Goal: Feedback & Contribution: Leave review/rating

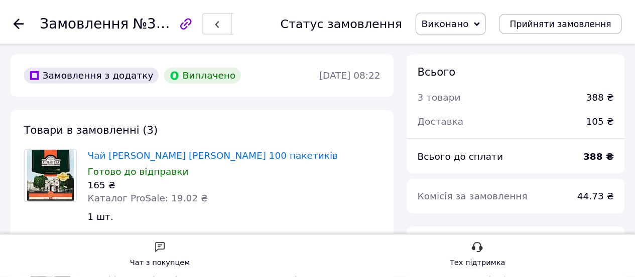
scroll to position [110, 0]
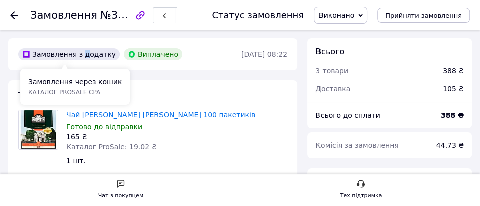
click at [82, 58] on div "Замовлення з додатку" at bounding box center [69, 54] width 102 height 12
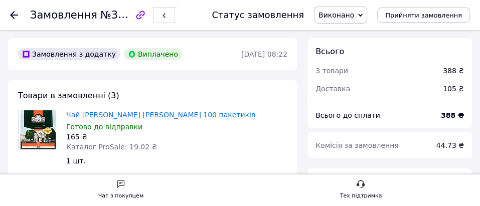
click at [106, 49] on div "Замовлення з додатку" at bounding box center [69, 54] width 106 height 16
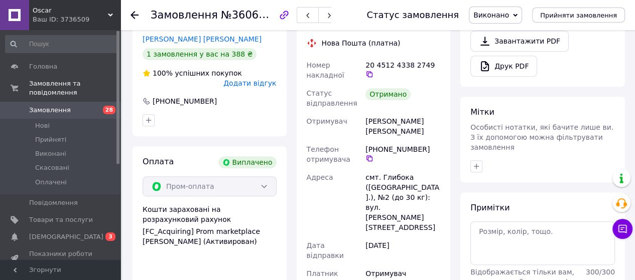
scroll to position [351, 0]
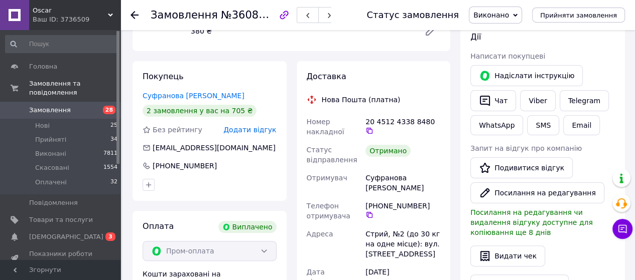
scroll to position [201, 0]
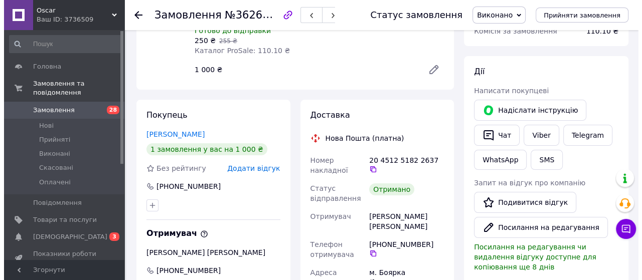
scroll to position [151, 0]
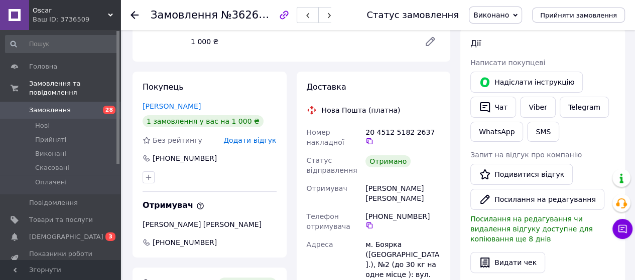
click at [260, 140] on span "Додати відгук" at bounding box center [249, 140] width 53 height 8
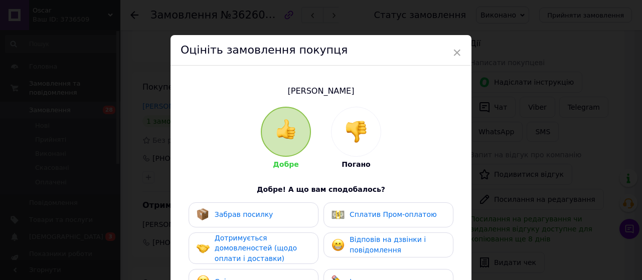
click at [255, 270] on span "Спілкування — приємне" at bounding box center [259, 282] width 89 height 8
click at [258, 254] on span "Дотримується домовленостей (щодо оплати і доставки)" at bounding box center [256, 248] width 82 height 29
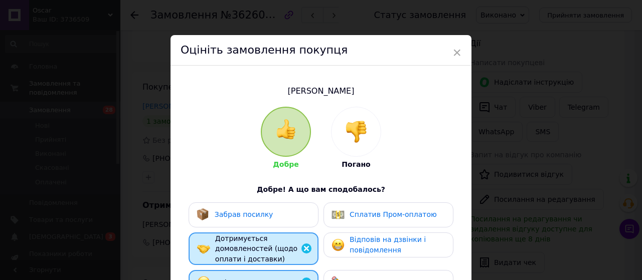
click at [268, 221] on div "Забрав посилку" at bounding box center [254, 215] width 130 height 25
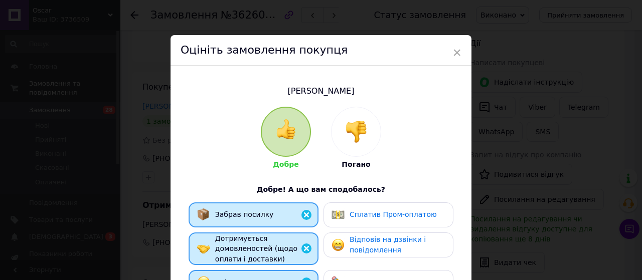
click at [370, 219] on span "Сплатив Пром-оплатою" at bounding box center [393, 215] width 87 height 8
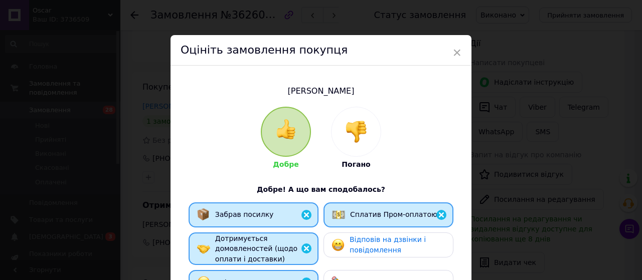
click at [371, 244] on span "Відповів на дзвінки і повідомлення" at bounding box center [388, 245] width 76 height 19
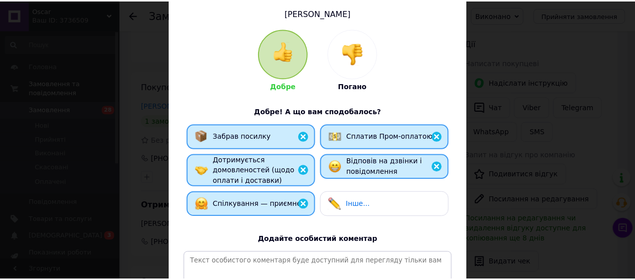
scroll to position [216, 0]
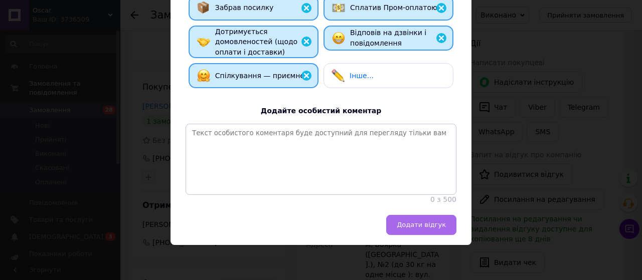
click at [404, 231] on button "Додати відгук" at bounding box center [421, 225] width 70 height 20
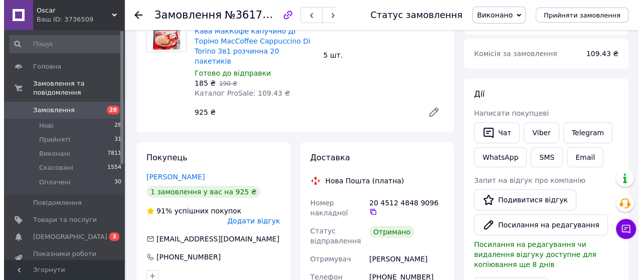
scroll to position [100, 0]
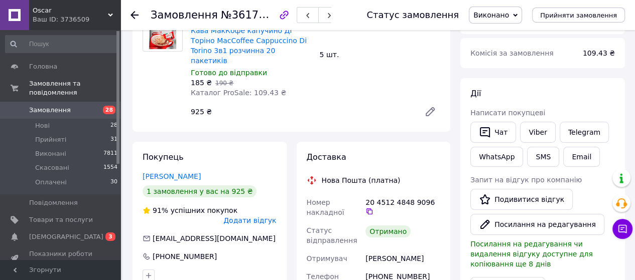
click at [259, 217] on span "Додати відгук" at bounding box center [249, 221] width 53 height 8
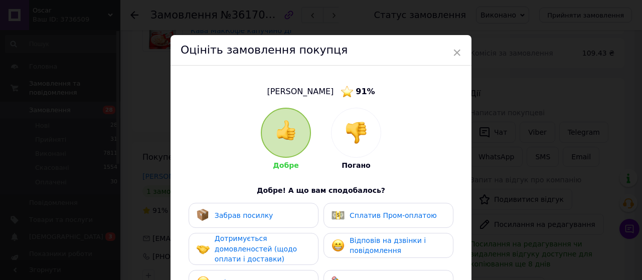
click at [283, 275] on div "Спілкування — приємне" at bounding box center [254, 282] width 130 height 25
click at [283, 252] on span "Дотримується домовленостей (щодо оплати і доставки)" at bounding box center [256, 249] width 82 height 29
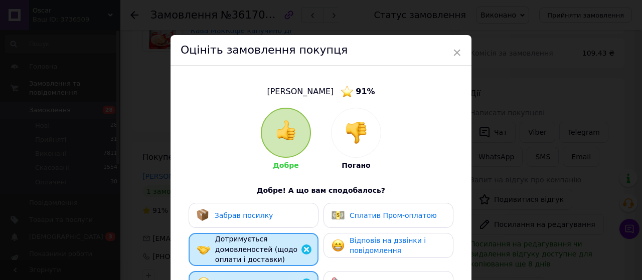
click at [283, 218] on div "Забрав посилку" at bounding box center [254, 215] width 114 height 13
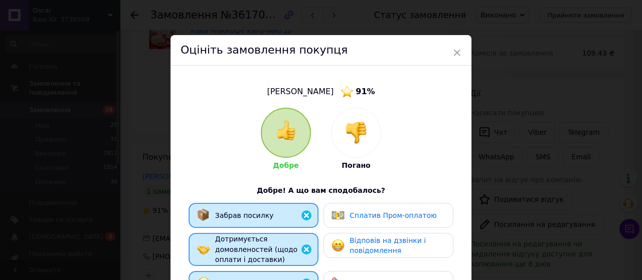
drag, startPoint x: 372, startPoint y: 219, endPoint x: 376, endPoint y: 230, distance: 12.2
click at [373, 219] on span "Сплатив Пром-оплатою" at bounding box center [393, 216] width 87 height 8
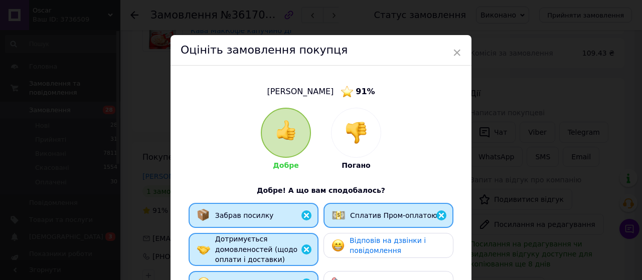
click at [377, 247] on span "Відповів на дзвінки і повідомлення" at bounding box center [388, 246] width 76 height 19
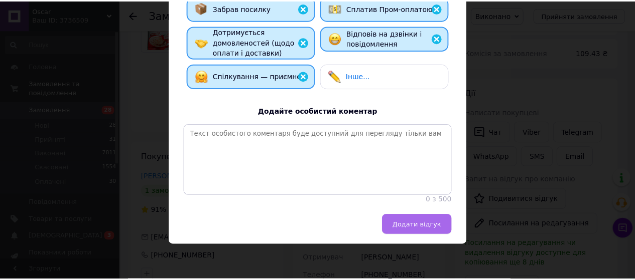
scroll to position [217, 0]
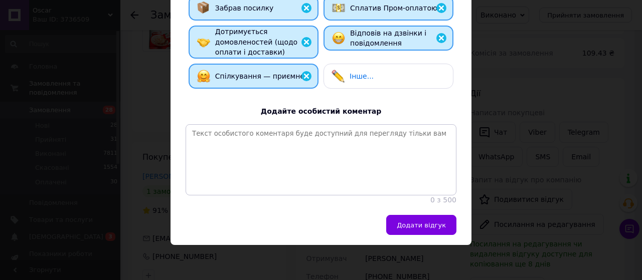
click at [416, 224] on span "Додати відгук" at bounding box center [421, 226] width 49 height 8
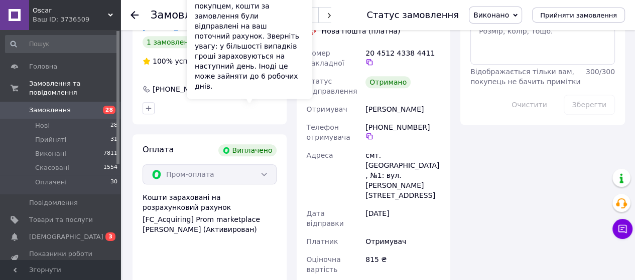
scroll to position [552, 0]
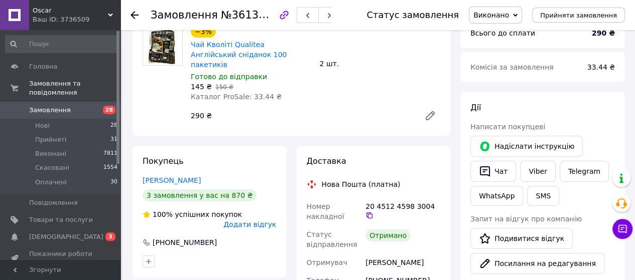
scroll to position [100, 0]
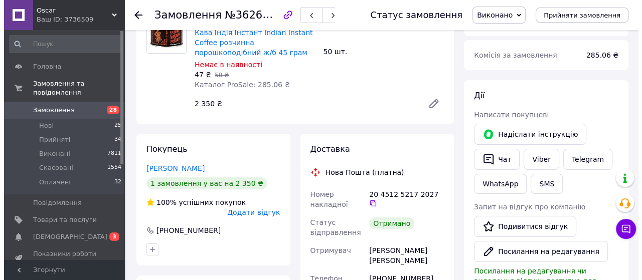
scroll to position [100, 0]
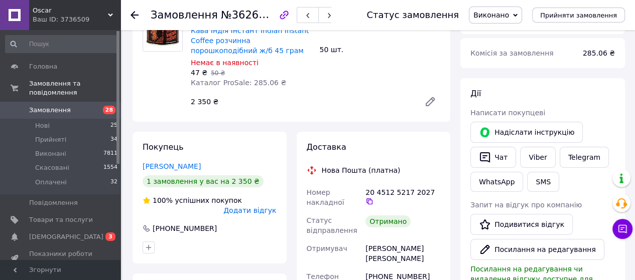
click at [261, 207] on span "Додати відгук" at bounding box center [249, 211] width 53 height 8
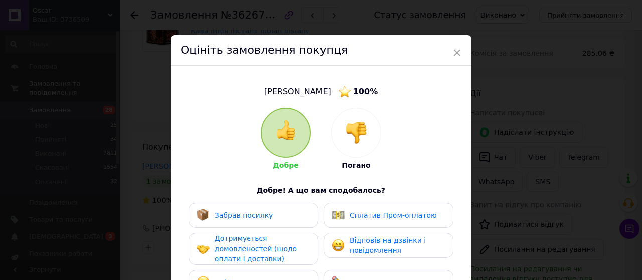
click at [281, 276] on div "Спілкування — приємне" at bounding box center [250, 282] width 107 height 13
click at [280, 251] on span "Дотримується домовленостей (щодо оплати і доставки)" at bounding box center [256, 249] width 82 height 29
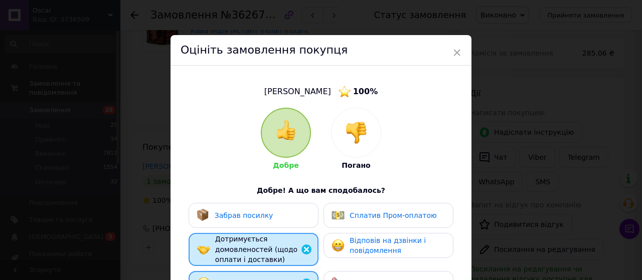
click at [290, 214] on div "Забрав посилку" at bounding box center [254, 215] width 114 height 13
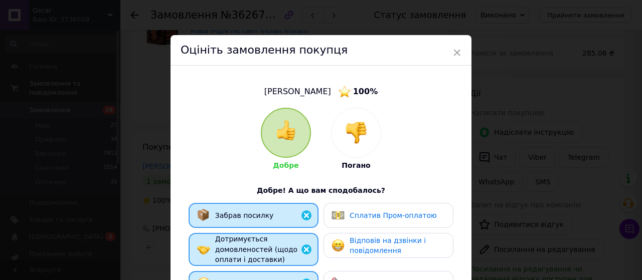
click at [348, 222] on div "Сплатив Пром-оплатою" at bounding box center [384, 215] width 105 height 13
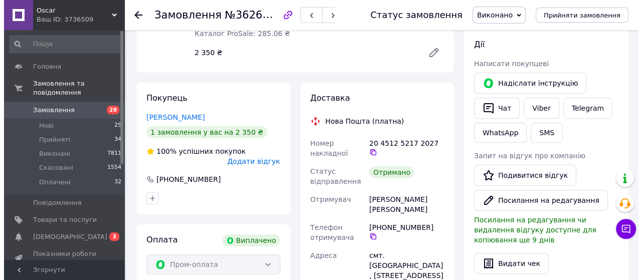
scroll to position [151, 0]
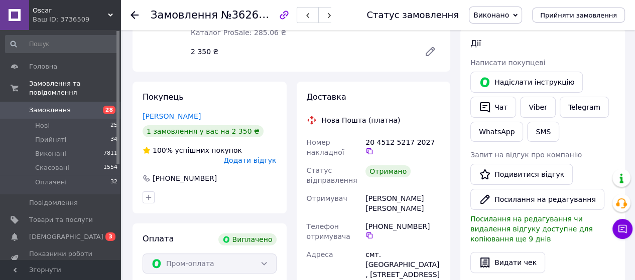
click at [252, 157] on span "Додати відгук" at bounding box center [249, 161] width 53 height 8
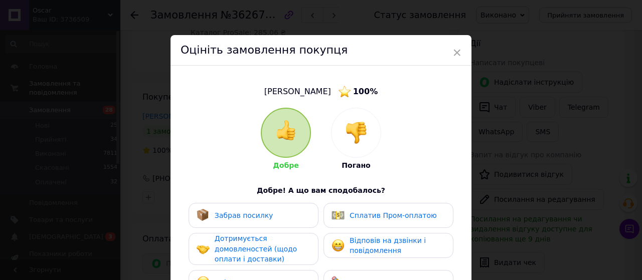
click at [276, 276] on div "Спілкування — приємне" at bounding box center [250, 282] width 107 height 13
click at [272, 257] on span "Дотримується домовленостей (щодо оплати і доставки)" at bounding box center [256, 249] width 82 height 29
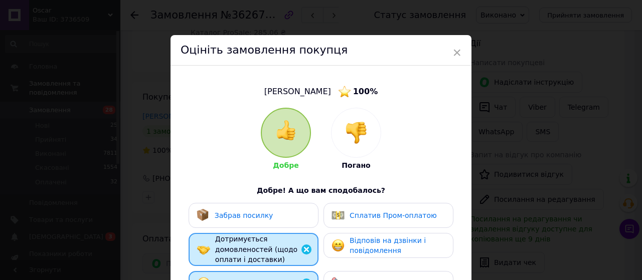
click at [275, 218] on div "Забрав посилку" at bounding box center [254, 215] width 114 height 13
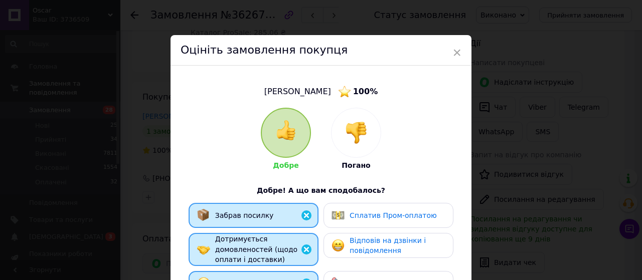
click at [354, 220] on span "Сплатив Пром-оплатою" at bounding box center [393, 216] width 87 height 8
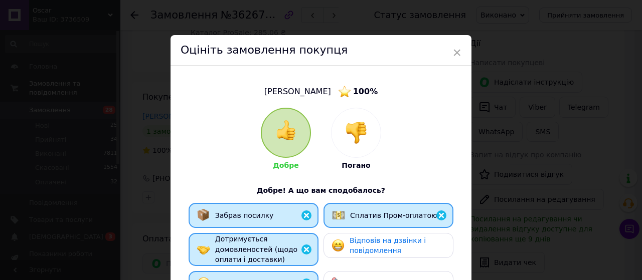
click at [358, 249] on span "Відповів на дзвінки і повідомлення" at bounding box center [388, 246] width 76 height 19
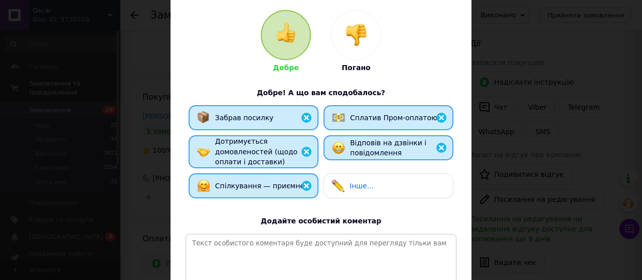
scroll to position [217, 0]
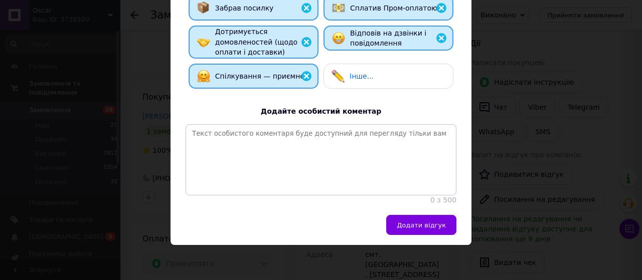
click at [422, 226] on span "Додати відгук" at bounding box center [421, 226] width 49 height 8
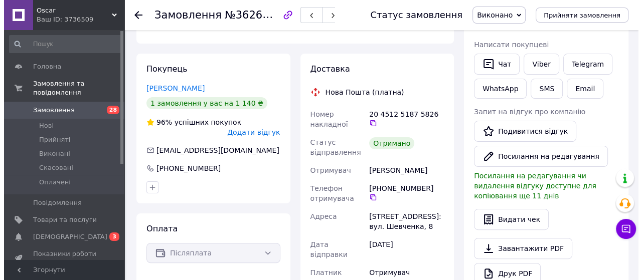
scroll to position [201, 0]
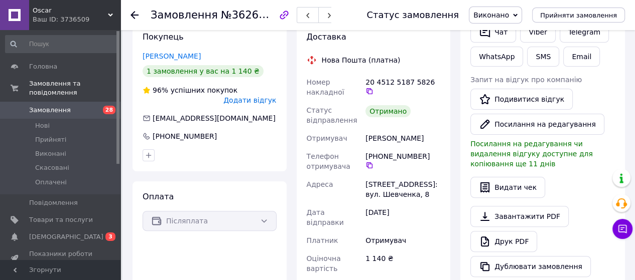
click at [259, 96] on span "Додати відгук" at bounding box center [249, 100] width 53 height 8
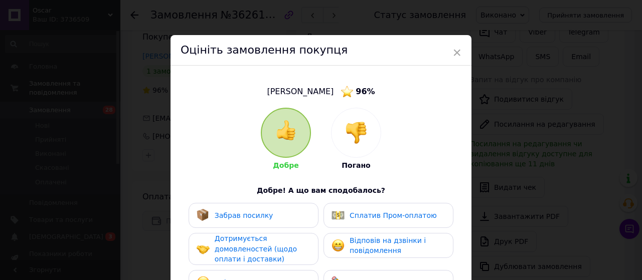
click at [260, 270] on div "Спілкування — приємне" at bounding box center [254, 282] width 130 height 25
drag, startPoint x: 260, startPoint y: 254, endPoint x: 281, endPoint y: 214, distance: 45.3
click at [260, 254] on span "Дотримується домовленостей (щодо оплати і доставки)" at bounding box center [256, 249] width 82 height 29
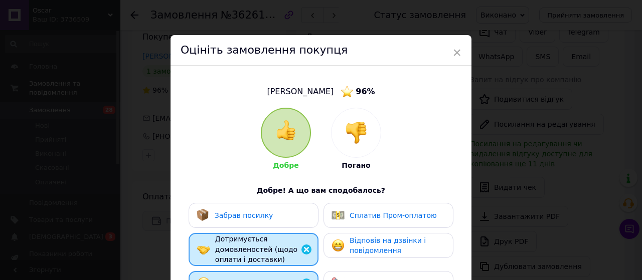
click at [291, 204] on div "Забрав посилку" at bounding box center [254, 215] width 130 height 25
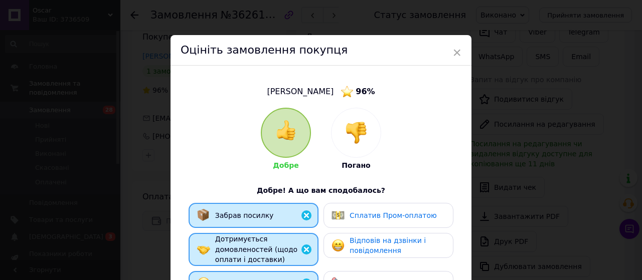
click at [393, 218] on span "Сплатив Пром-оплатою" at bounding box center [393, 216] width 87 height 8
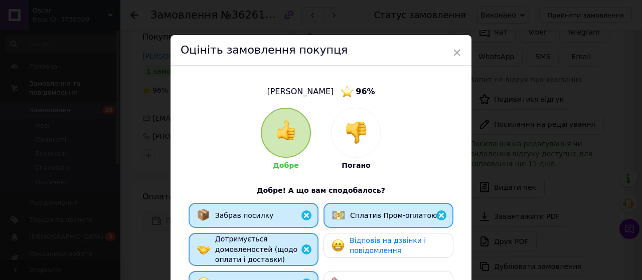
click at [393, 240] on span "Відповів на дзвінки і повідомлення" at bounding box center [388, 246] width 76 height 19
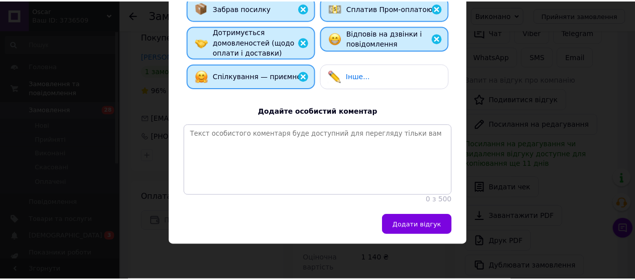
scroll to position [217, 0]
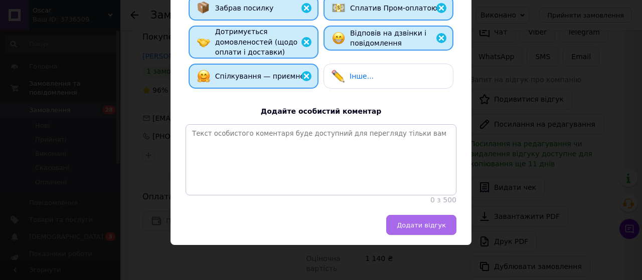
click at [419, 226] on span "Додати відгук" at bounding box center [421, 226] width 49 height 8
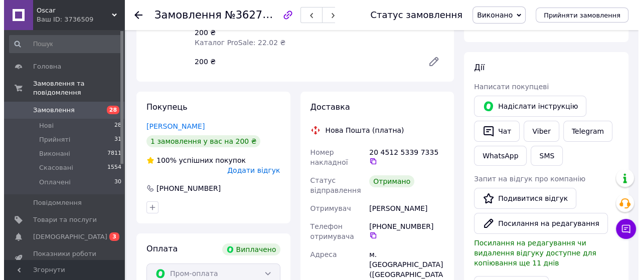
scroll to position [151, 0]
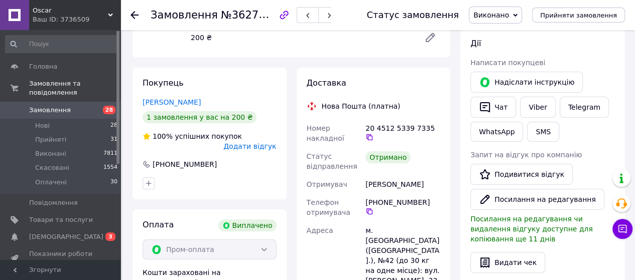
click at [250, 142] on span "Додати відгук" at bounding box center [249, 146] width 53 height 8
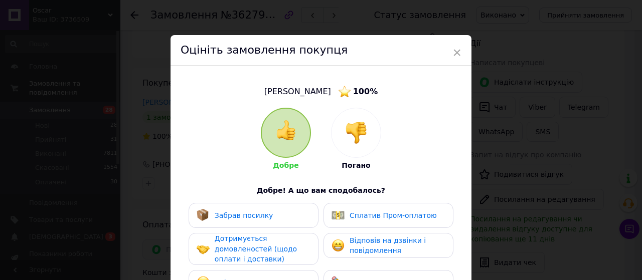
click at [281, 276] on div "Спілкування — приємне" at bounding box center [250, 282] width 107 height 13
drag, startPoint x: 288, startPoint y: 252, endPoint x: 291, endPoint y: 247, distance: 5.9
click at [289, 252] on div "Дотримується домовленостей (щодо оплати і доставки)" at bounding box center [262, 249] width 95 height 31
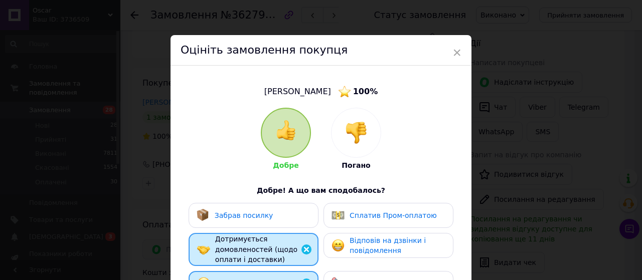
click at [305, 220] on div "Забрав посилку" at bounding box center [254, 215] width 114 height 13
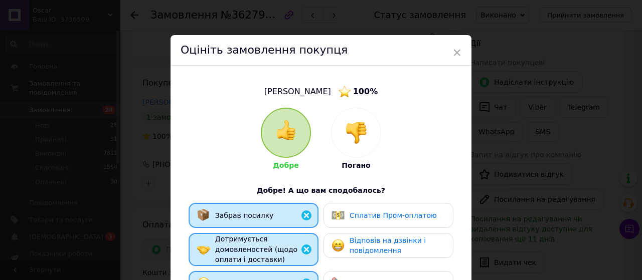
click at [365, 224] on div "Сплатив Пром-оплатою" at bounding box center [389, 215] width 130 height 25
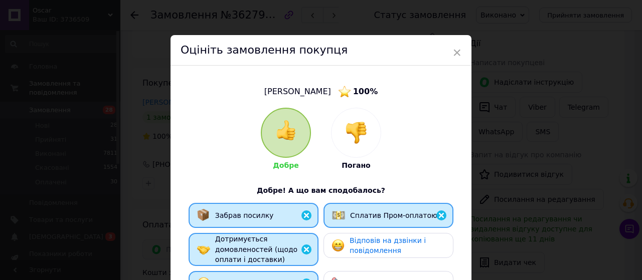
click at [378, 261] on div "Забрав посилку Сплатив Пром-оплатою Дотримується домовленостей (щодо оплати і д…" at bounding box center [321, 252] width 271 height 98
click at [379, 250] on span "Відповів на дзвінки і повідомлення" at bounding box center [388, 246] width 76 height 19
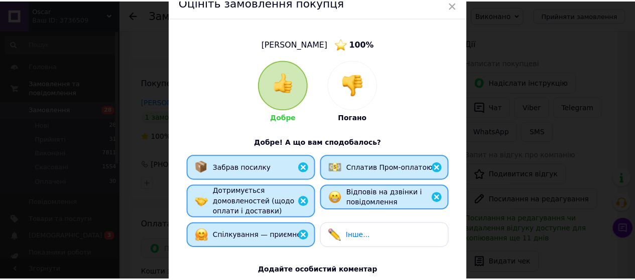
scroll to position [201, 0]
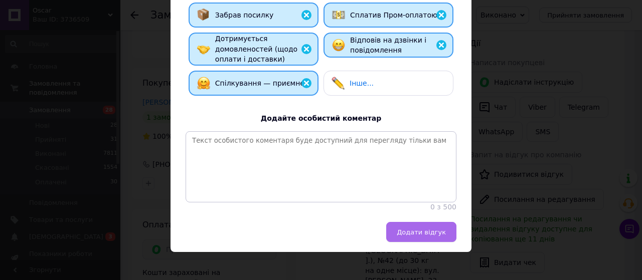
click at [420, 242] on button "Додати відгук" at bounding box center [421, 232] width 70 height 20
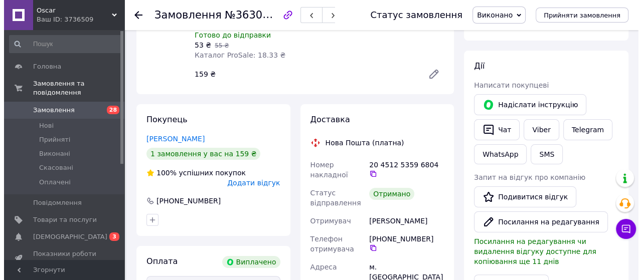
scroll to position [151, 0]
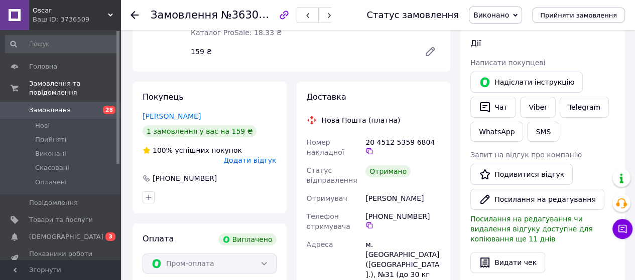
click at [265, 157] on span "Додати відгук" at bounding box center [249, 161] width 53 height 8
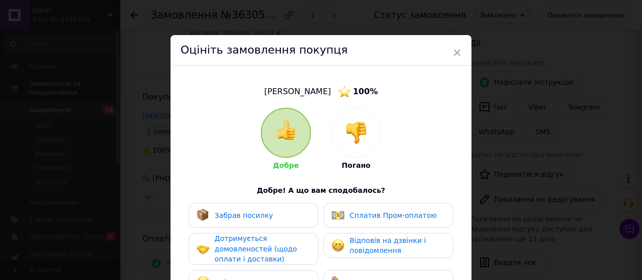
click at [305, 270] on div "Спілкування — приємне" at bounding box center [254, 282] width 114 height 13
click at [299, 248] on div "Дотримується домовленостей (щодо оплати і доставки)" at bounding box center [262, 249] width 95 height 31
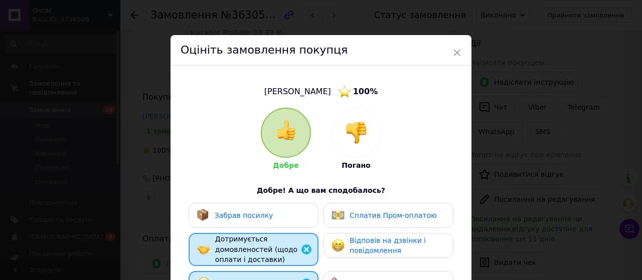
click at [299, 216] on div "Забрав посилку" at bounding box center [254, 215] width 114 height 13
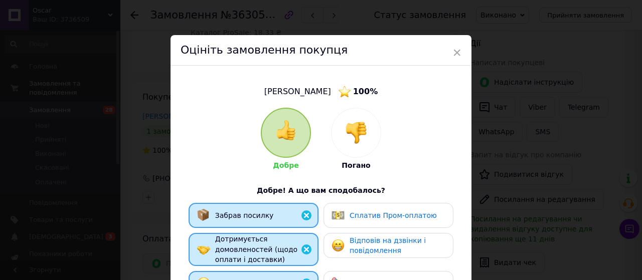
click at [362, 218] on span "Сплатив Пром-оплатою" at bounding box center [393, 216] width 87 height 8
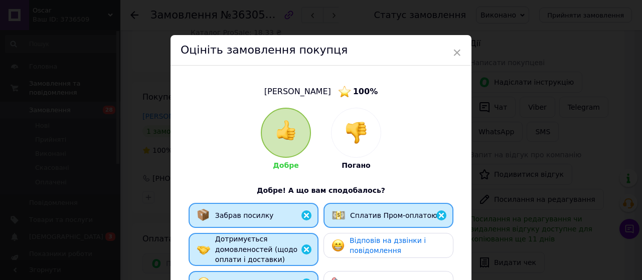
click at [376, 252] on span "Відповів на дзвінки і повідомлення" at bounding box center [388, 246] width 76 height 19
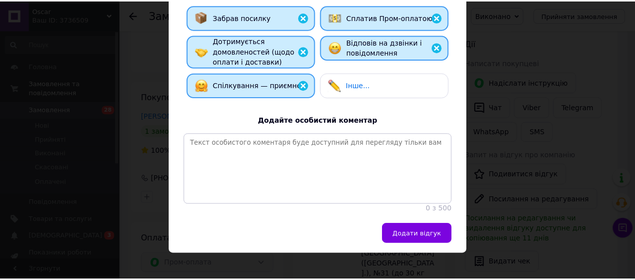
scroll to position [201, 0]
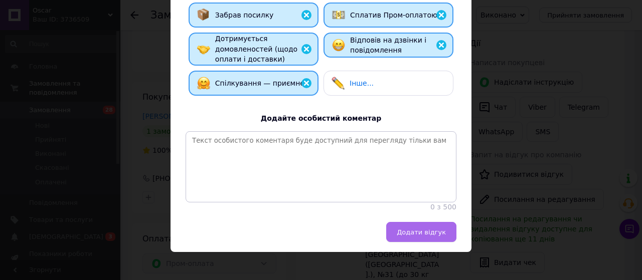
click at [424, 236] on span "Додати відгук" at bounding box center [421, 233] width 49 height 8
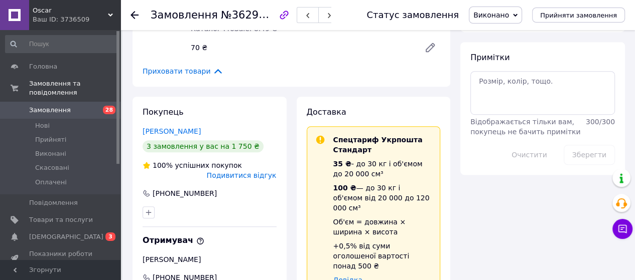
scroll to position [602, 0]
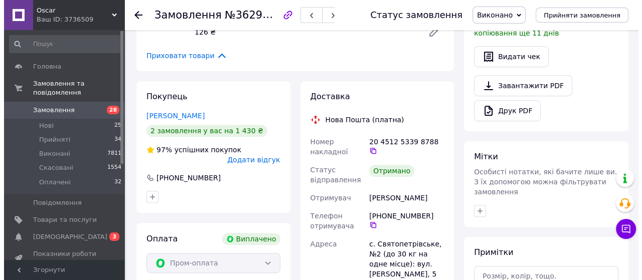
scroll to position [452, 0]
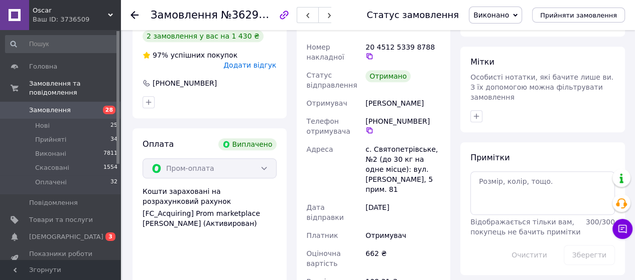
click at [252, 61] on span "Додати відгук" at bounding box center [249, 65] width 53 height 8
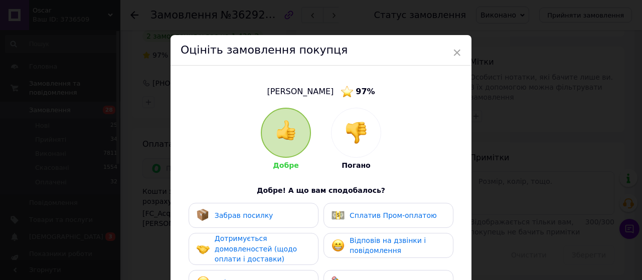
drag, startPoint x: 274, startPoint y: 276, endPoint x: 271, endPoint y: 264, distance: 12.4
click at [273, 276] on div "Спілкування — приємне" at bounding box center [250, 282] width 107 height 13
click at [273, 254] on div "Дотримується домовленостей (щодо оплати і доставки)" at bounding box center [262, 249] width 95 height 31
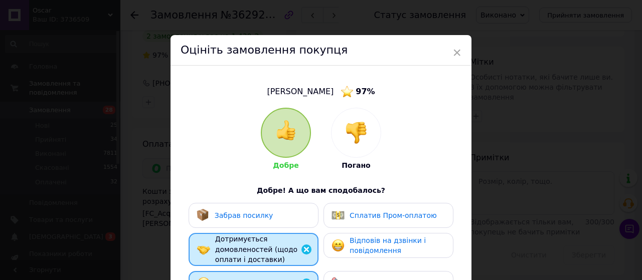
click at [293, 216] on div "Забрав посилку" at bounding box center [254, 215] width 114 height 13
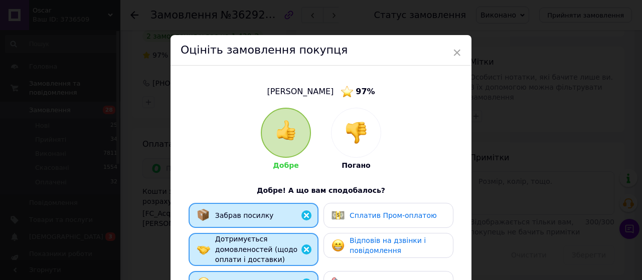
click at [396, 219] on span "Сплатив Пром-оплатою" at bounding box center [393, 216] width 87 height 8
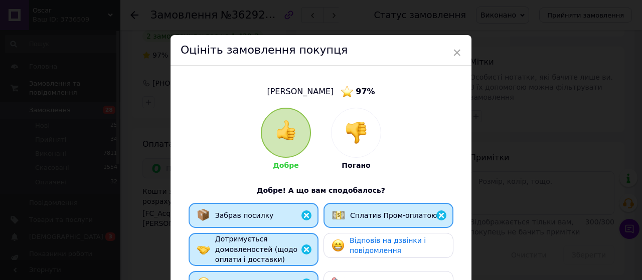
drag, startPoint x: 391, startPoint y: 247, endPoint x: 389, endPoint y: 236, distance: 10.6
click at [390, 247] on span "Відповів на дзвінки і повідомлення" at bounding box center [388, 246] width 76 height 19
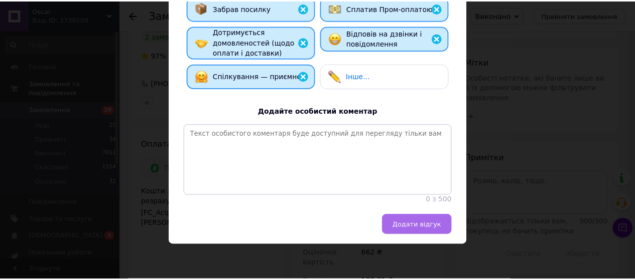
scroll to position [217, 0]
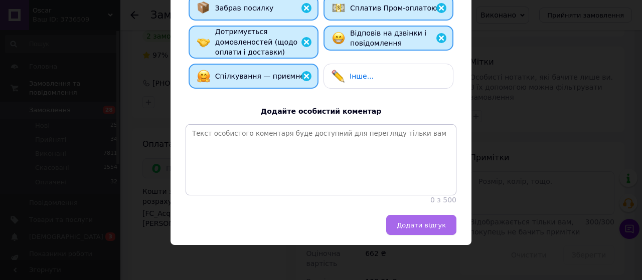
click at [415, 231] on button "Додати відгук" at bounding box center [421, 225] width 70 height 20
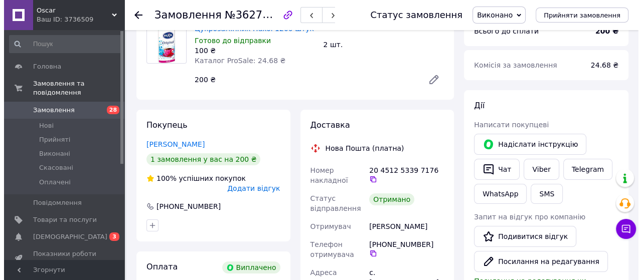
scroll to position [100, 0]
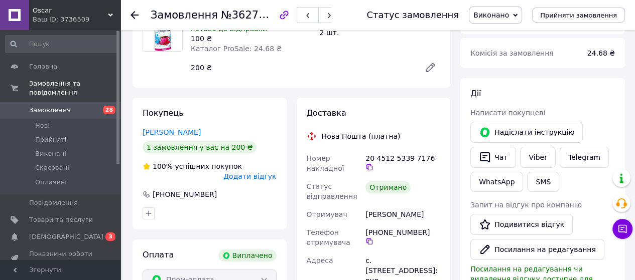
click at [249, 173] on span "Додати відгук" at bounding box center [249, 177] width 53 height 8
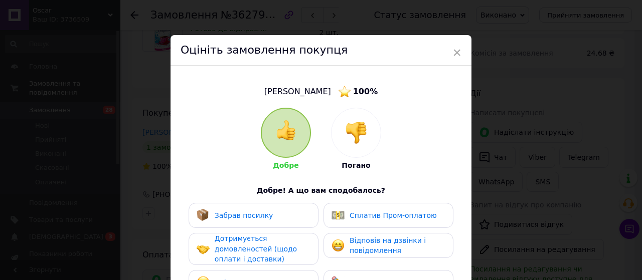
click at [248, 270] on div "Спілкування — приємне" at bounding box center [250, 282] width 107 height 13
click at [250, 253] on span "Дотримується домовленостей (щодо оплати і доставки)" at bounding box center [256, 249] width 82 height 29
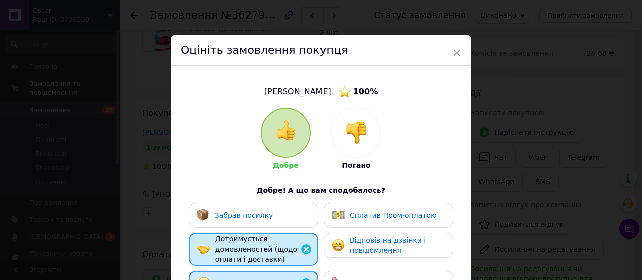
click at [271, 217] on div "Забрав посилку" at bounding box center [254, 215] width 114 height 13
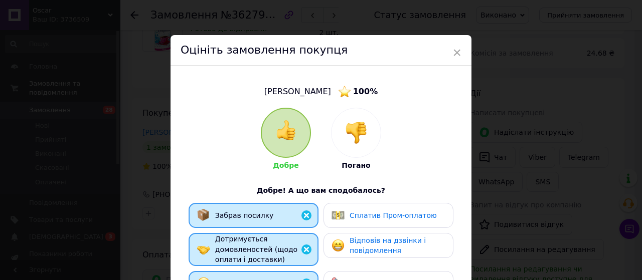
click at [371, 218] on span "Сплатив Пром-оплатою" at bounding box center [393, 216] width 87 height 8
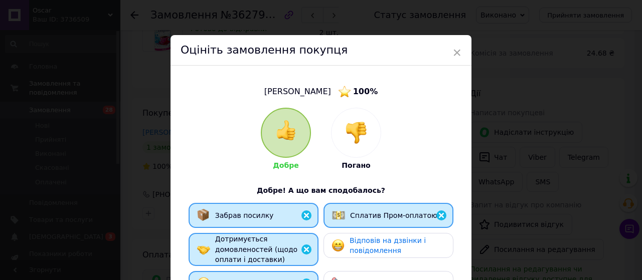
click at [373, 253] on span "Відповів на дзвінки і повідомлення" at bounding box center [388, 246] width 76 height 19
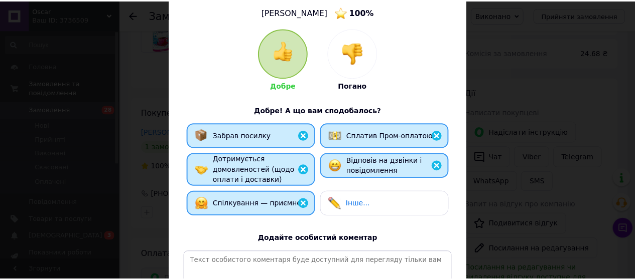
scroll to position [201, 0]
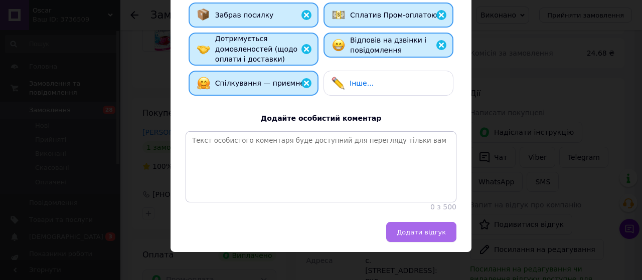
click at [415, 236] on span "Додати відгук" at bounding box center [421, 233] width 49 height 8
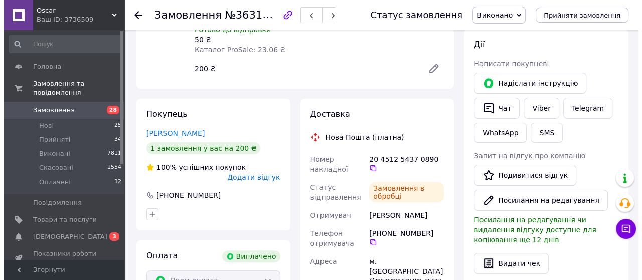
scroll to position [151, 0]
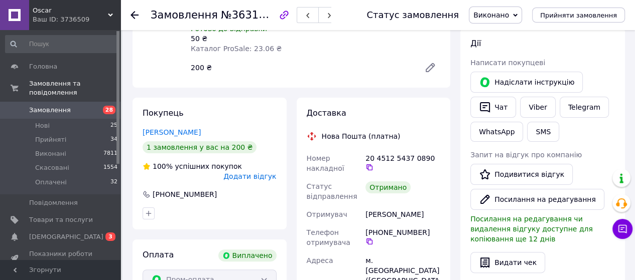
click at [244, 173] on span "Додати відгук" at bounding box center [249, 177] width 53 height 8
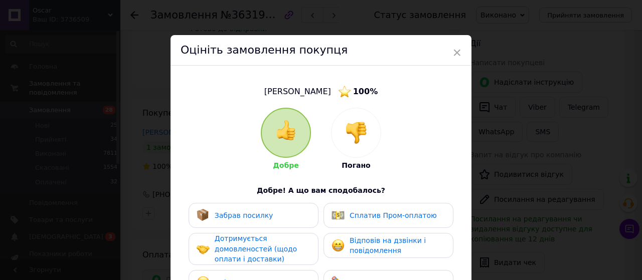
click at [259, 279] on span "Спілкування — приємне" at bounding box center [259, 283] width 89 height 8
click at [259, 248] on span "Дотримується домовленостей (щодо оплати і доставки)" at bounding box center [256, 249] width 82 height 29
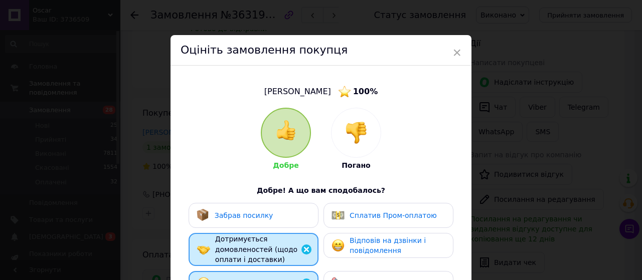
click at [267, 215] on div "Забрав посилку" at bounding box center [254, 215] width 114 height 13
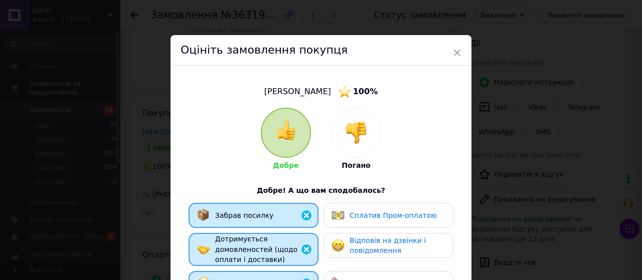
click at [377, 232] on div "Забрав посилку Сплатив Пром-оплатою Дотримується домовленостей (щодо оплати і д…" at bounding box center [321, 252] width 271 height 98
click at [379, 248] on span "Відповів на дзвінки і повідомлення" at bounding box center [388, 246] width 76 height 19
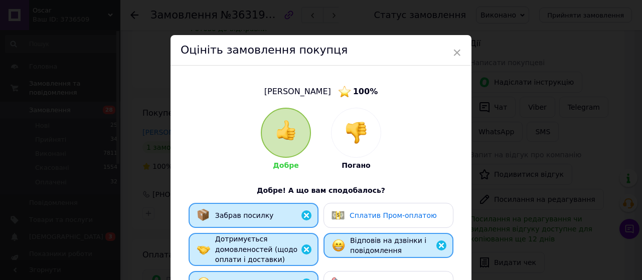
click at [379, 220] on span "Сплатив Пром-оплатою" at bounding box center [393, 216] width 87 height 8
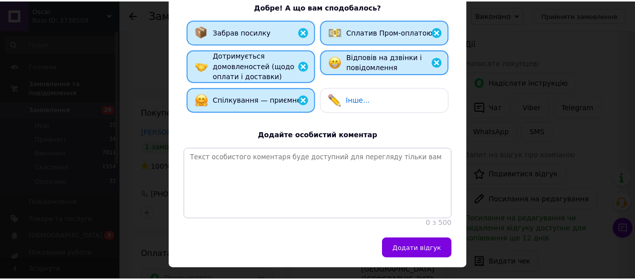
scroll to position [217, 0]
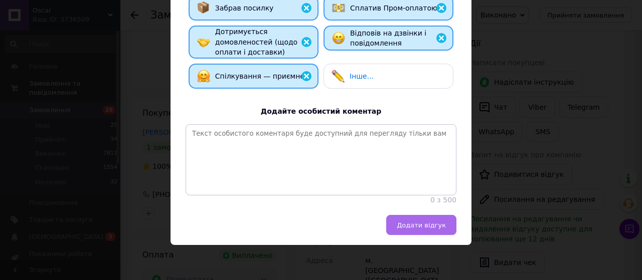
click at [410, 223] on span "Додати відгук" at bounding box center [421, 226] width 49 height 8
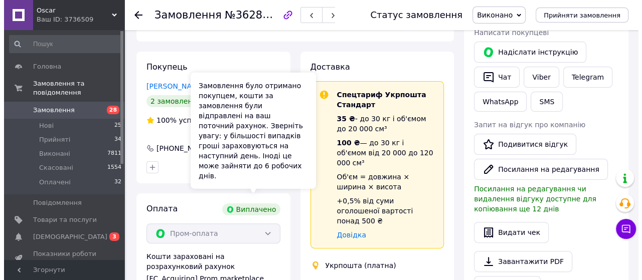
scroll to position [201, 0]
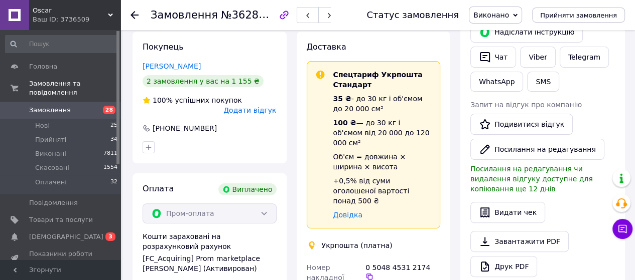
click at [254, 106] on span "Додати відгук" at bounding box center [249, 110] width 53 height 8
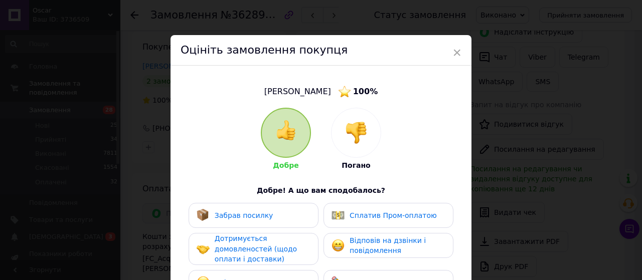
click at [289, 279] on span "Спілкування — приємне" at bounding box center [259, 283] width 89 height 8
drag, startPoint x: 285, startPoint y: 251, endPoint x: 289, endPoint y: 237, distance: 15.1
click at [286, 251] on div "Дотримується домовленостей (щодо оплати і доставки)" at bounding box center [262, 249] width 95 height 31
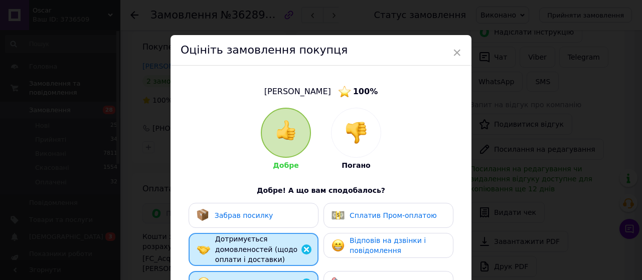
drag, startPoint x: 297, startPoint y: 217, endPoint x: 364, endPoint y: 217, distance: 67.7
click at [297, 217] on div "Забрав посилку" at bounding box center [254, 215] width 114 height 13
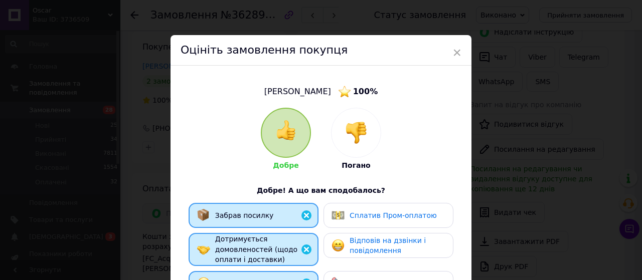
click at [373, 215] on span "Сплатив Пром-оплатою" at bounding box center [393, 216] width 87 height 8
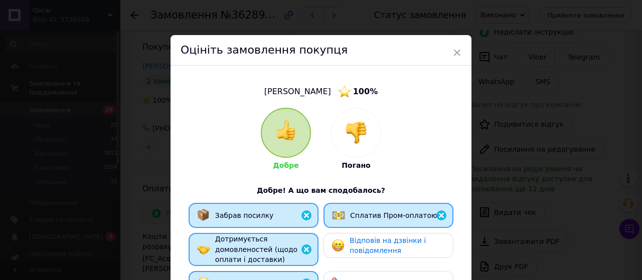
click at [376, 245] on div "Відповів на дзвінки і повідомлення" at bounding box center [397, 246] width 95 height 21
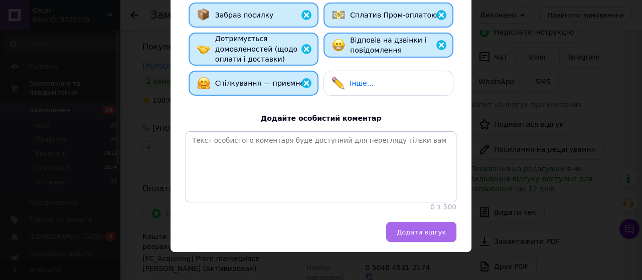
click at [409, 236] on span "Додати відгук" at bounding box center [421, 233] width 49 height 8
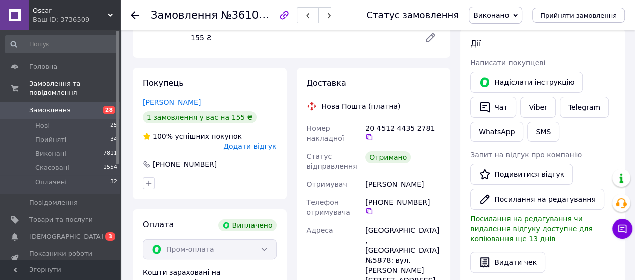
scroll to position [201, 0]
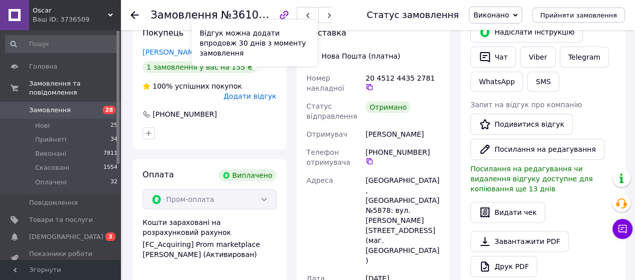
click at [236, 92] on span "Додати відгук" at bounding box center [249, 96] width 53 height 8
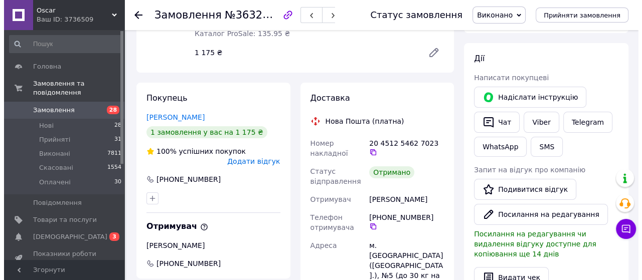
scroll to position [151, 0]
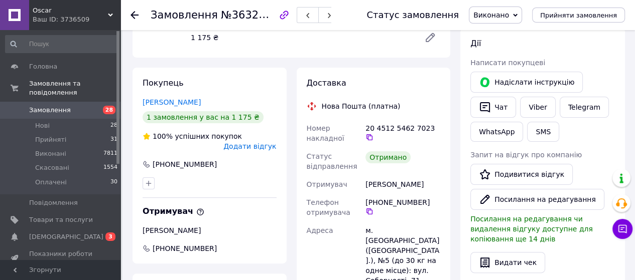
click at [251, 142] on span "Додати відгук" at bounding box center [249, 146] width 53 height 8
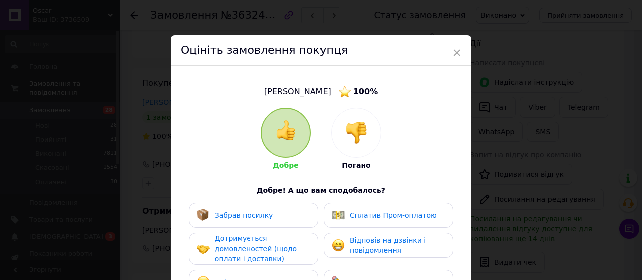
click at [245, 272] on div "Спілкування — приємне" at bounding box center [254, 282] width 130 height 25
drag, startPoint x: 248, startPoint y: 254, endPoint x: 255, endPoint y: 246, distance: 10.3
click at [249, 254] on span "Дотримується домовленостей (щодо оплати і доставки)" at bounding box center [256, 249] width 82 height 29
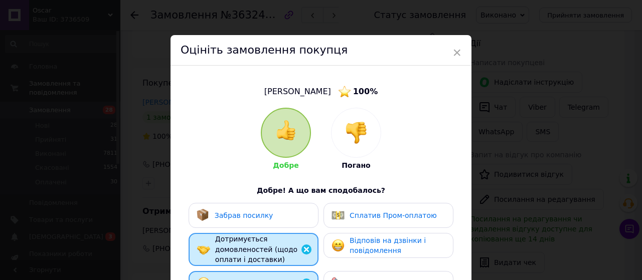
click at [263, 224] on div "Забрав посилку" at bounding box center [254, 215] width 130 height 25
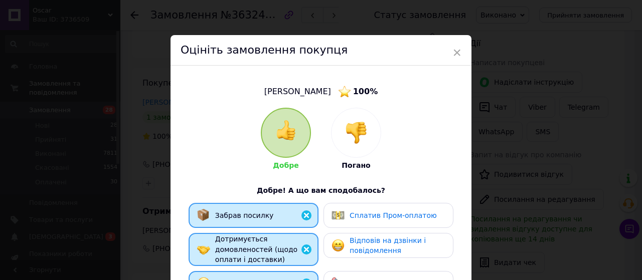
click at [376, 222] on div "Сплатив Пром-оплатою" at bounding box center [389, 215] width 130 height 25
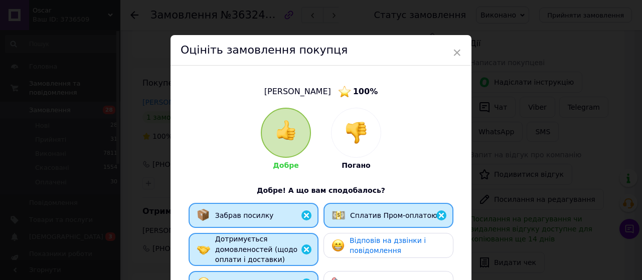
click at [376, 244] on span "Відповів на дзвінки і повідомлення" at bounding box center [388, 246] width 76 height 19
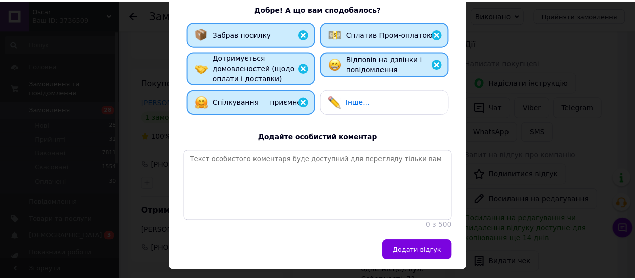
scroll to position [201, 0]
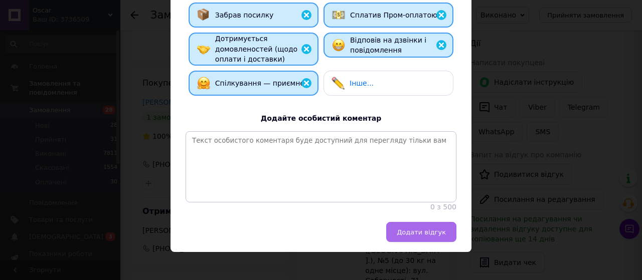
click at [422, 236] on span "Додати відгук" at bounding box center [421, 233] width 49 height 8
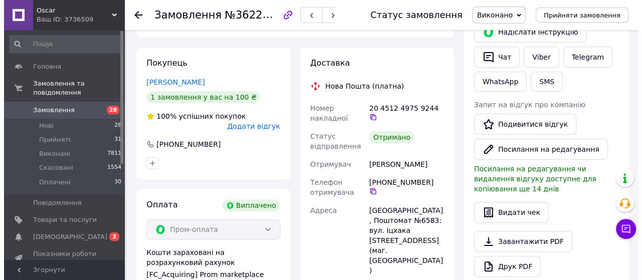
scroll to position [22, 0]
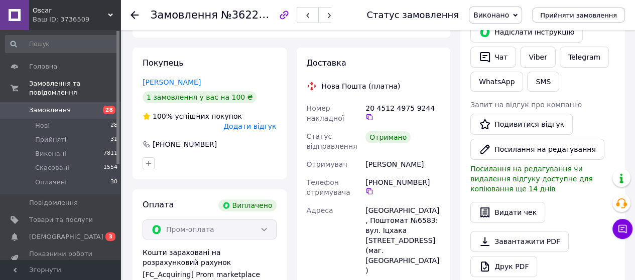
click at [260, 122] on span "Додати відгук" at bounding box center [249, 126] width 53 height 8
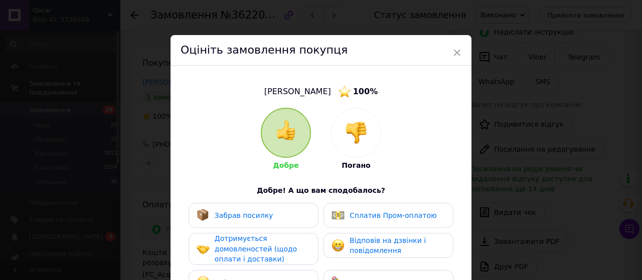
click at [269, 276] on div "Спілкування — приємне" at bounding box center [250, 282] width 107 height 13
click at [267, 255] on span "Дотримується домовленостей (щодо оплати і доставки)" at bounding box center [256, 249] width 82 height 29
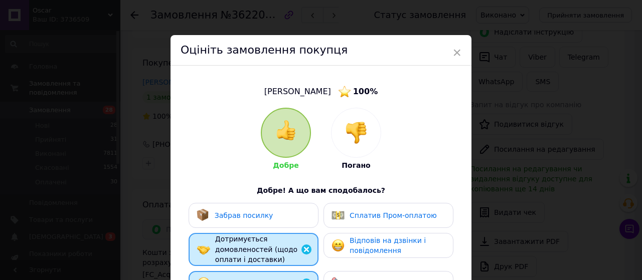
click at [279, 223] on div "Забрав посилку" at bounding box center [254, 215] width 130 height 25
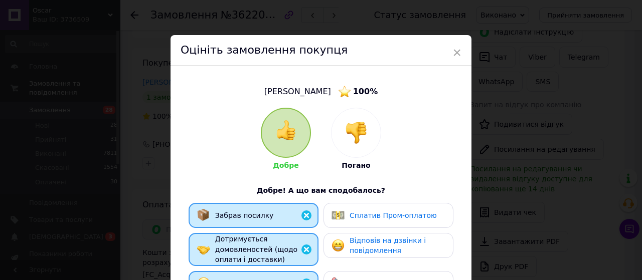
click at [395, 219] on span "Сплатив Пром-оплатою" at bounding box center [393, 216] width 87 height 8
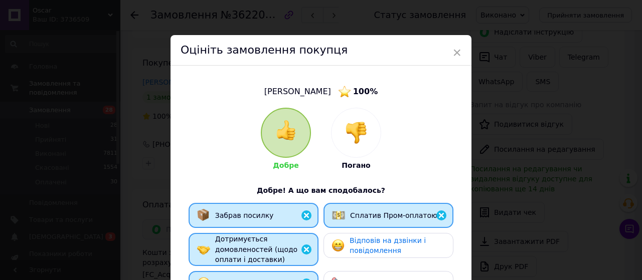
click at [384, 242] on span "Відповів на дзвінки і повідомлення" at bounding box center [388, 246] width 76 height 19
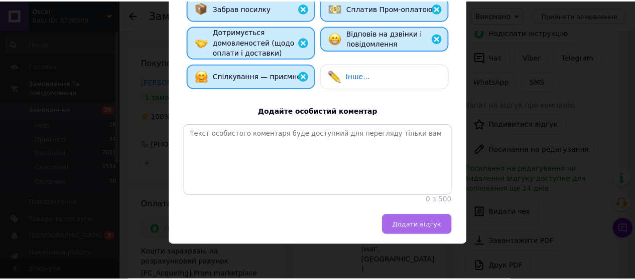
scroll to position [217, 0]
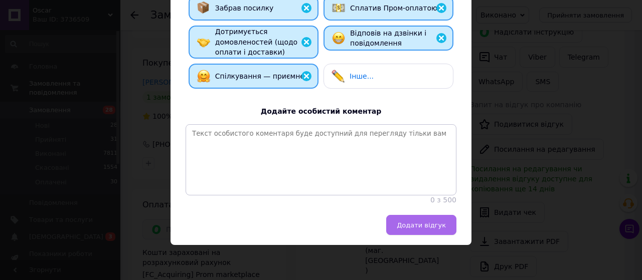
click at [419, 231] on button "Додати відгук" at bounding box center [421, 225] width 70 height 20
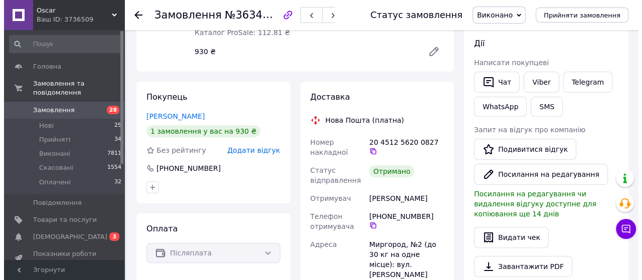
scroll to position [201, 0]
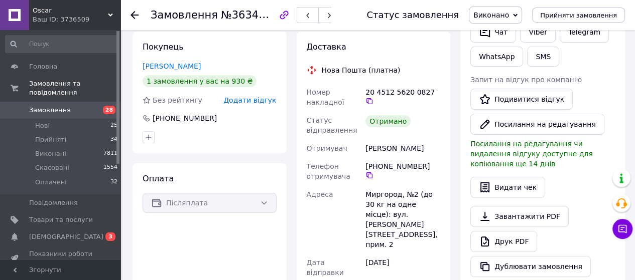
click at [252, 102] on span "Додати відгук" at bounding box center [249, 100] width 53 height 8
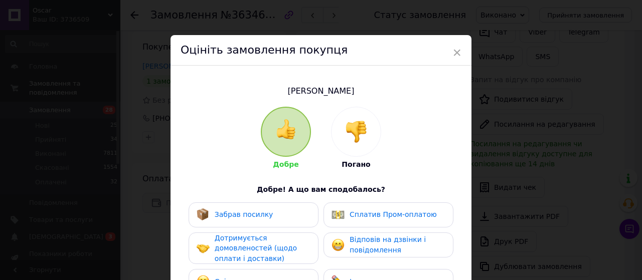
click at [272, 275] on div "Спілкування — приємне" at bounding box center [250, 281] width 107 height 13
click at [273, 246] on span "Дотримується домовленостей (щодо оплати і доставки)" at bounding box center [256, 248] width 82 height 29
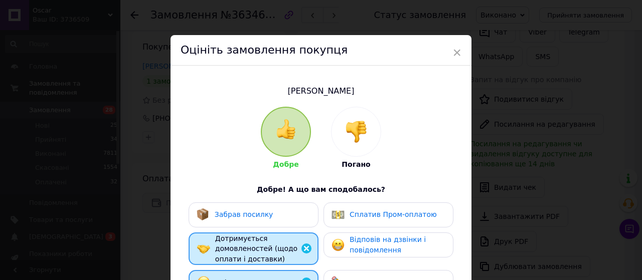
click at [274, 209] on div "Забрав посилку" at bounding box center [254, 215] width 114 height 13
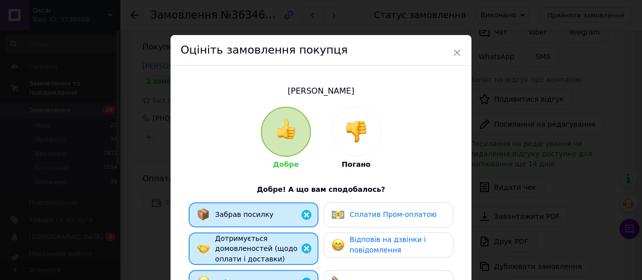
click at [360, 224] on div "Сплатив Пром-оплатою" at bounding box center [389, 215] width 130 height 25
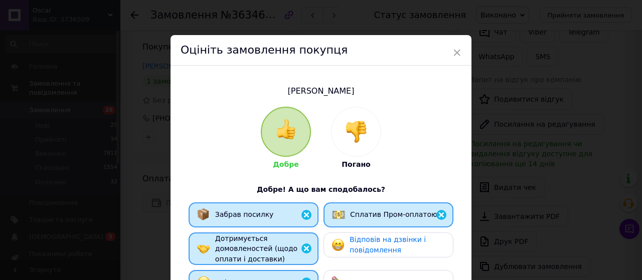
click at [367, 246] on span "Відповів на дзвінки і повідомлення" at bounding box center [388, 245] width 76 height 19
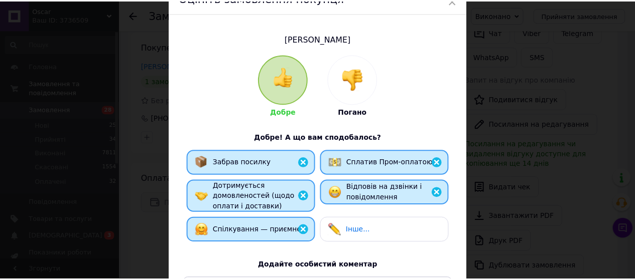
scroll to position [216, 0]
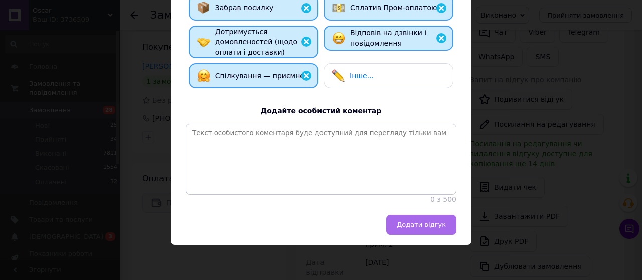
click at [428, 228] on span "Додати відгук" at bounding box center [421, 225] width 49 height 8
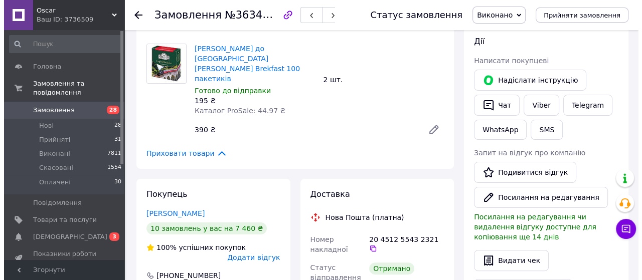
scroll to position [251, 0]
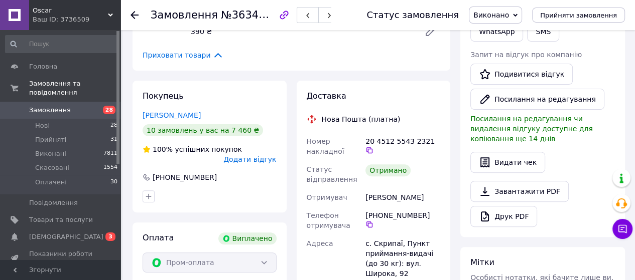
click at [248, 156] on span "Додати відгук" at bounding box center [249, 160] width 53 height 8
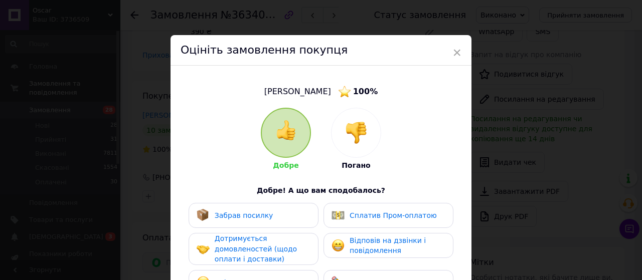
click at [253, 273] on div "Спілкування — приємне" at bounding box center [254, 282] width 130 height 25
drag, startPoint x: 255, startPoint y: 248, endPoint x: 257, endPoint y: 243, distance: 5.4
click at [255, 248] on span "Дотримується домовленостей (щодо оплати і доставки)" at bounding box center [256, 249] width 82 height 29
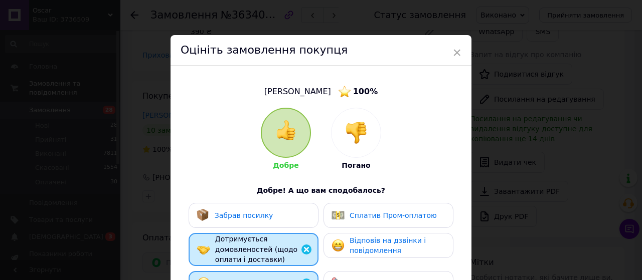
click at [264, 226] on div "Забрав посилку" at bounding box center [254, 215] width 130 height 25
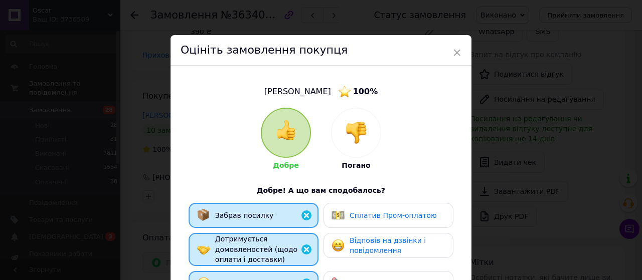
click at [366, 216] on span "Сплатив Пром-оплатою" at bounding box center [393, 216] width 87 height 8
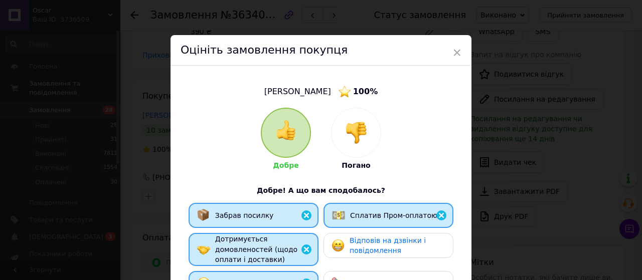
click at [381, 246] on span "Відповів на дзвінки і повідомлення" at bounding box center [388, 246] width 76 height 19
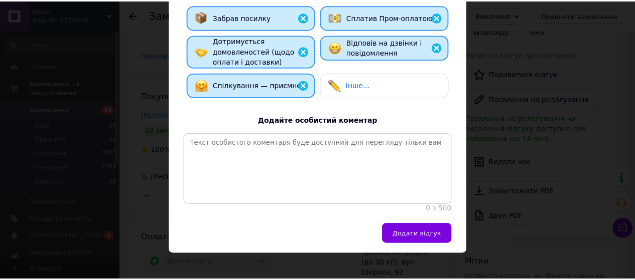
scroll to position [201, 0]
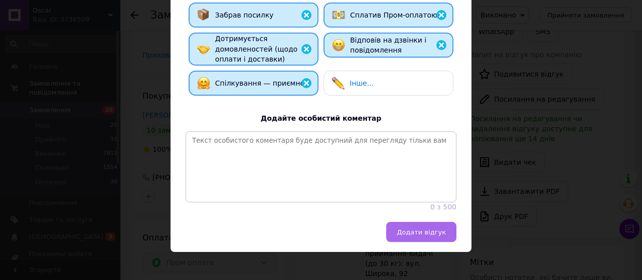
click at [425, 242] on button "Додати відгук" at bounding box center [421, 232] width 70 height 20
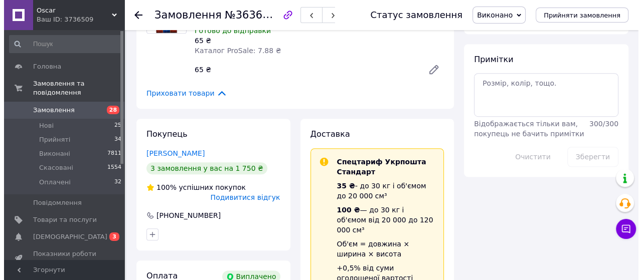
scroll to position [552, 0]
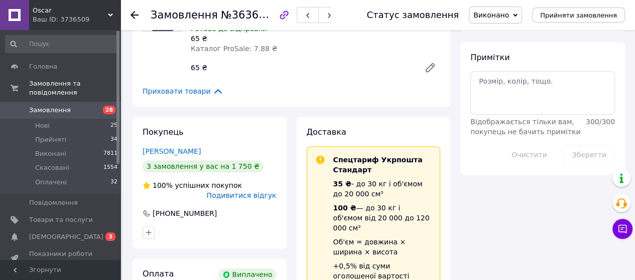
click at [237, 192] on span "Подивитися відгук" at bounding box center [242, 196] width 70 height 8
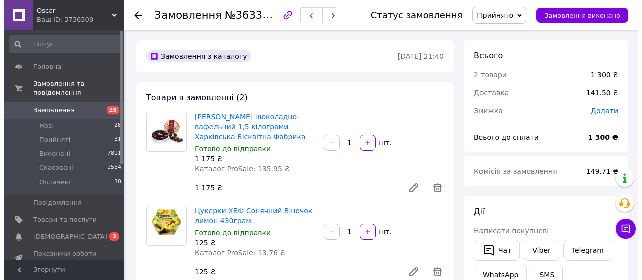
scroll to position [151, 0]
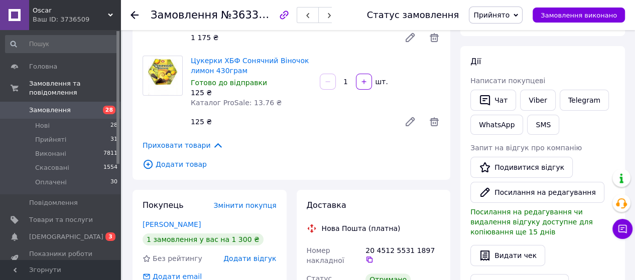
click at [248, 261] on span "Додати відгук" at bounding box center [249, 259] width 53 height 8
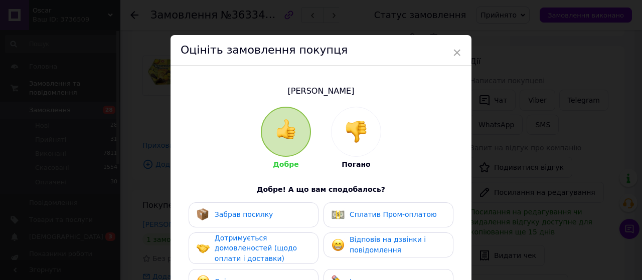
click at [262, 272] on div "Спілкування — приємне" at bounding box center [254, 281] width 130 height 25
click at [265, 254] on span "Дотримується домовленостей (щодо оплати і доставки)" at bounding box center [256, 248] width 82 height 29
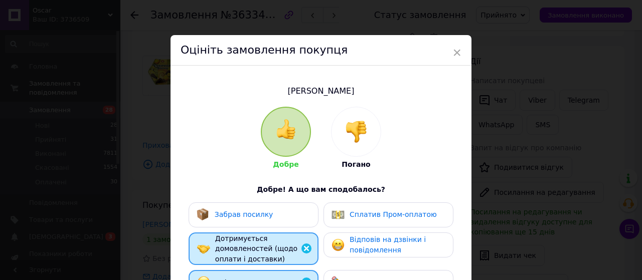
click at [270, 218] on div "Забрав посилку" at bounding box center [254, 215] width 114 height 13
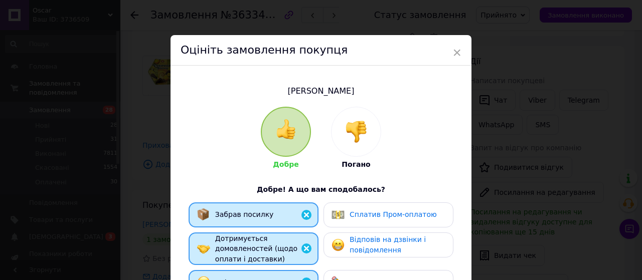
click at [375, 217] on span "Сплатив Пром-оплатою" at bounding box center [393, 215] width 87 height 8
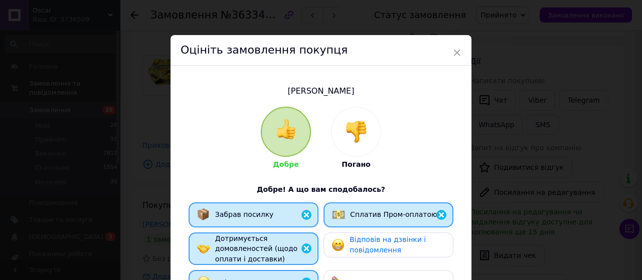
click at [380, 250] on span "Відповів на дзвінки і повідомлення" at bounding box center [388, 245] width 76 height 19
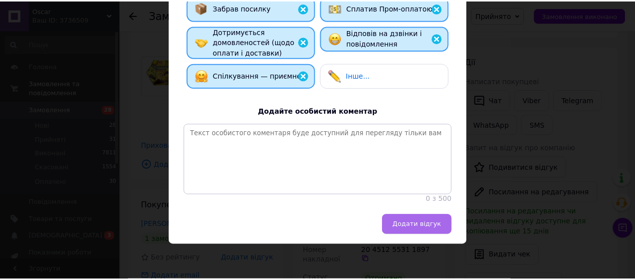
scroll to position [216, 0]
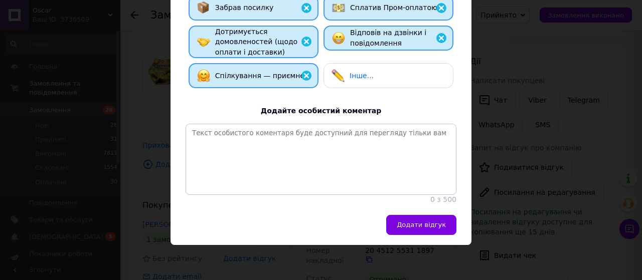
click at [425, 224] on span "Додати відгук" at bounding box center [421, 225] width 49 height 8
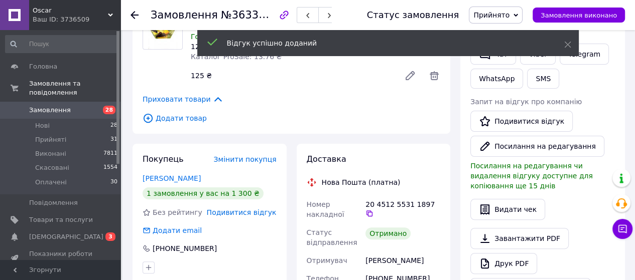
scroll to position [251, 0]
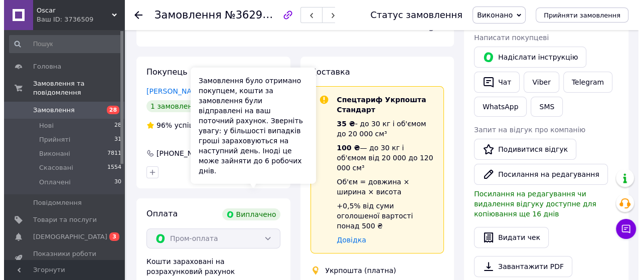
scroll to position [151, 0]
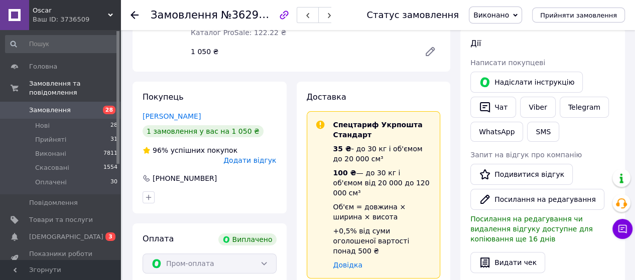
click at [264, 157] on span "Додати відгук" at bounding box center [249, 161] width 53 height 8
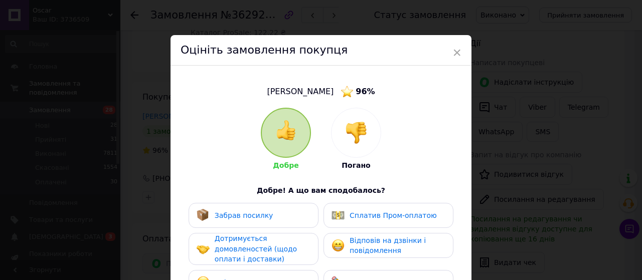
click at [272, 275] on div "Спілкування — приємне" at bounding box center [254, 282] width 130 height 25
click at [273, 256] on div "Дотримується домовленостей (щодо оплати і доставки)" at bounding box center [262, 249] width 95 height 31
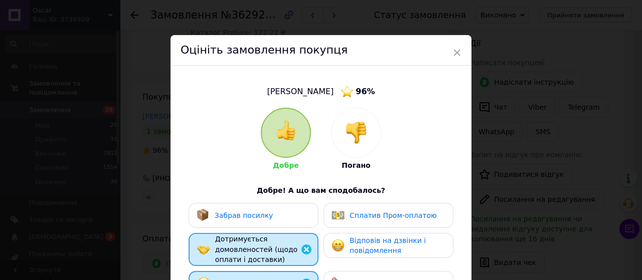
click at [290, 220] on div "Забрав посилку" at bounding box center [254, 215] width 114 height 13
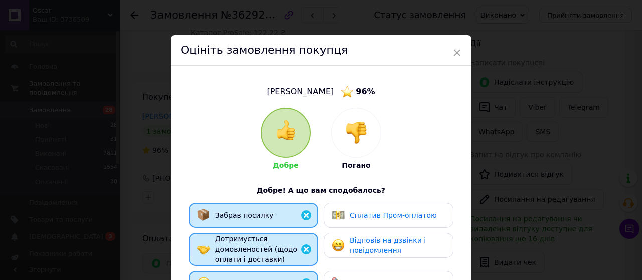
click at [362, 212] on span "Сплатив Пром-оплатою" at bounding box center [393, 216] width 87 height 8
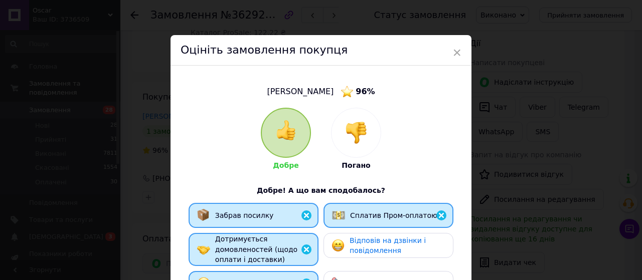
click at [376, 247] on span "Відповів на дзвінки і повідомлення" at bounding box center [388, 246] width 76 height 19
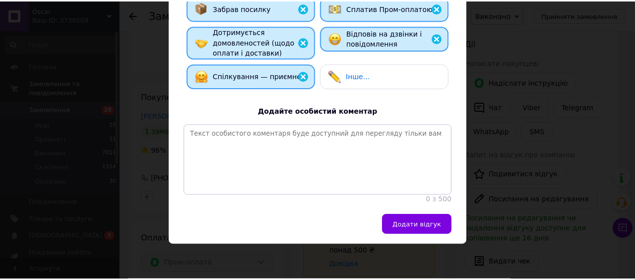
scroll to position [217, 0]
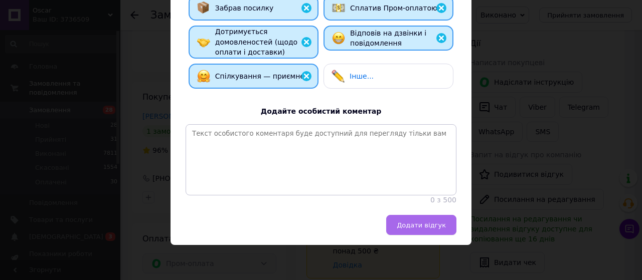
click at [421, 226] on span "Додати відгук" at bounding box center [421, 226] width 49 height 8
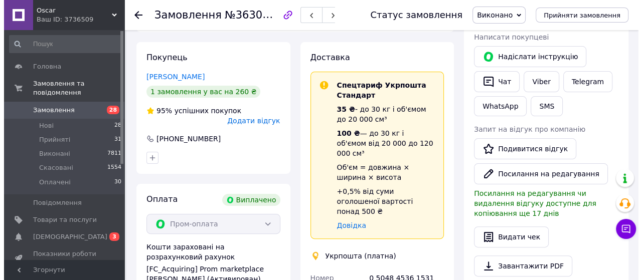
scroll to position [201, 0]
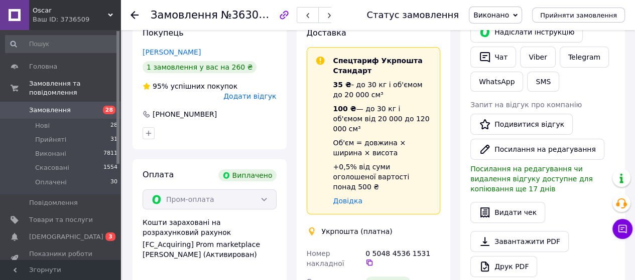
click at [246, 92] on span "Додати відгук" at bounding box center [249, 96] width 53 height 8
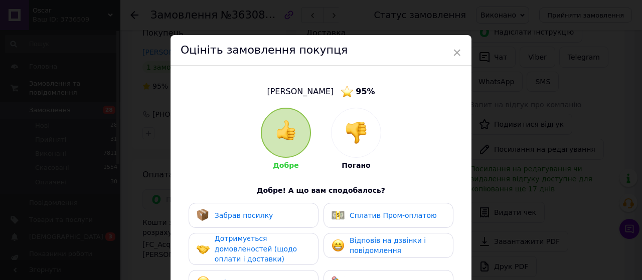
click at [294, 274] on div "Спілкування — приємне" at bounding box center [254, 282] width 130 height 25
click at [294, 248] on div "Дотримується домовленостей (щодо оплати і доставки)" at bounding box center [262, 249] width 95 height 31
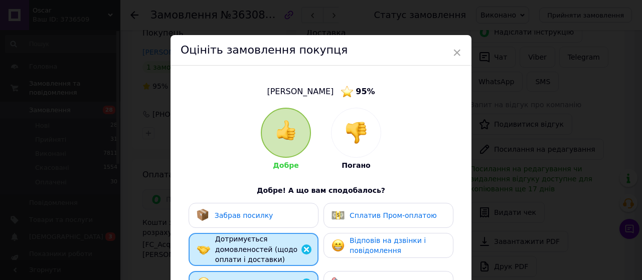
click at [303, 220] on div "Забрав посилку" at bounding box center [254, 215] width 114 height 13
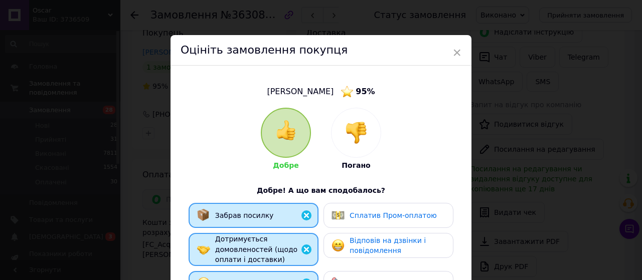
click at [362, 218] on span "Сплатив Пром-оплатою" at bounding box center [393, 216] width 87 height 8
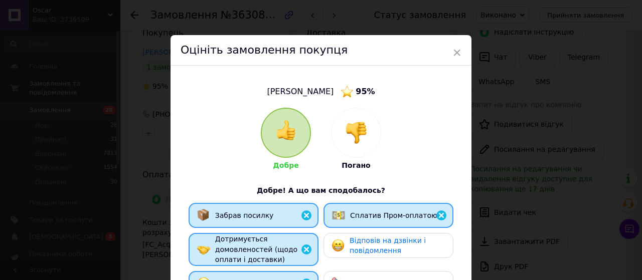
click at [373, 244] on span "Відповів на дзвінки і повідомлення" at bounding box center [388, 246] width 76 height 19
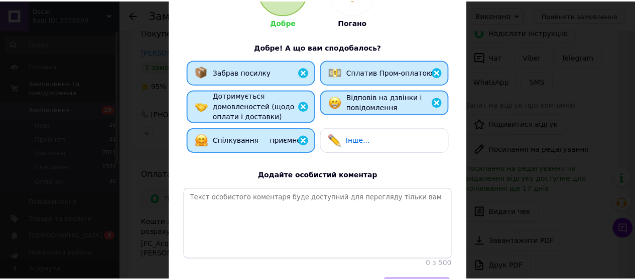
scroll to position [217, 0]
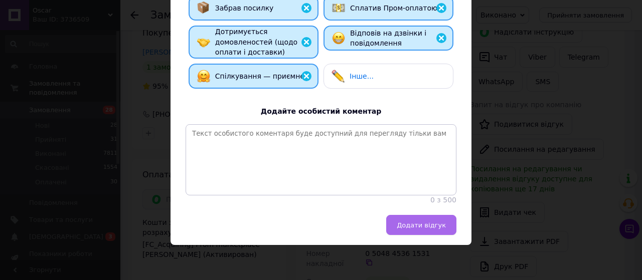
click at [409, 226] on span "Додати відгук" at bounding box center [421, 226] width 49 height 8
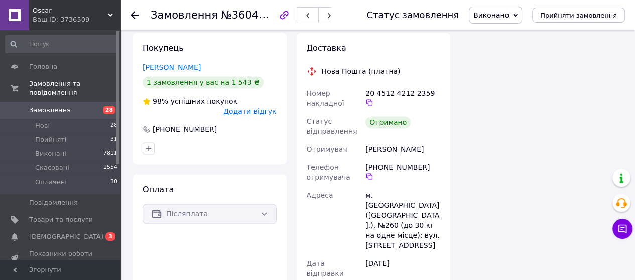
scroll to position [1204, 0]
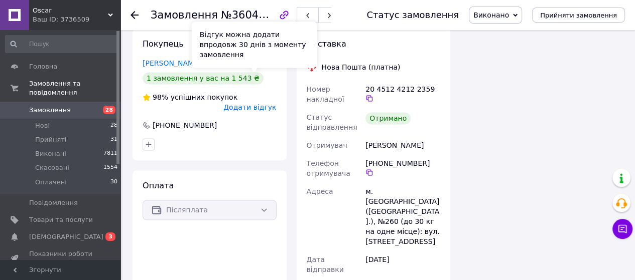
click at [251, 103] on span "Додати відгук" at bounding box center [249, 107] width 53 height 8
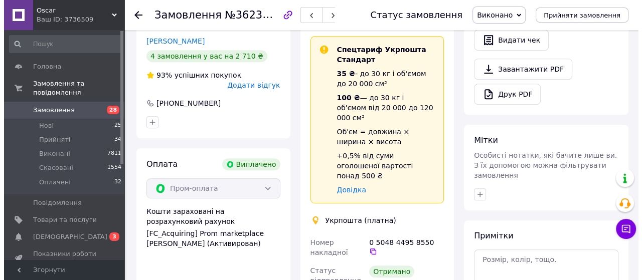
scroll to position [351, 0]
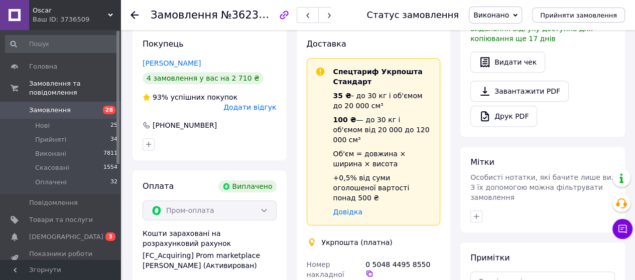
click at [247, 103] on span "Додати відгук" at bounding box center [249, 107] width 53 height 8
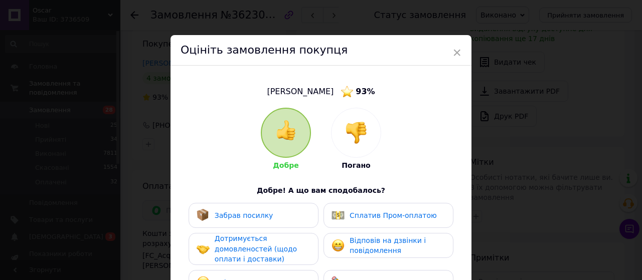
click at [281, 279] on span "Спілкування — приємне" at bounding box center [259, 283] width 89 height 8
click at [283, 255] on div "Дотримується домовленостей (щодо оплати і доставки)" at bounding box center [262, 249] width 95 height 31
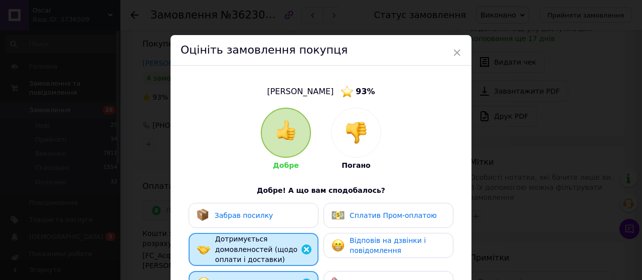
click at [293, 220] on div "Забрав посилку" at bounding box center [254, 215] width 114 height 13
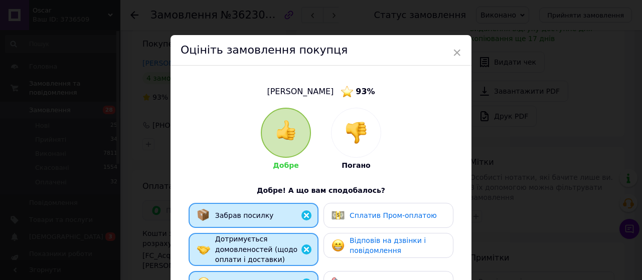
click at [369, 224] on div "Сплатив Пром-оплатою" at bounding box center [389, 215] width 130 height 25
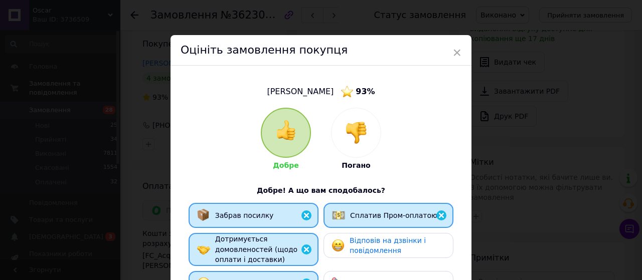
click at [373, 248] on span "Відповів на дзвінки і повідомлення" at bounding box center [388, 246] width 76 height 19
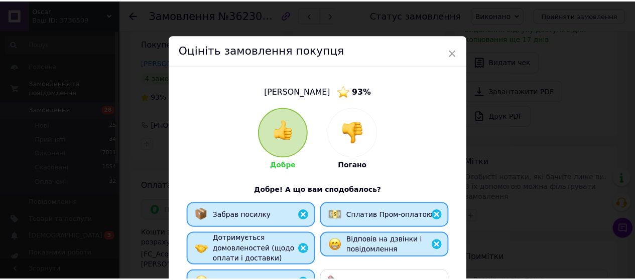
scroll to position [217, 0]
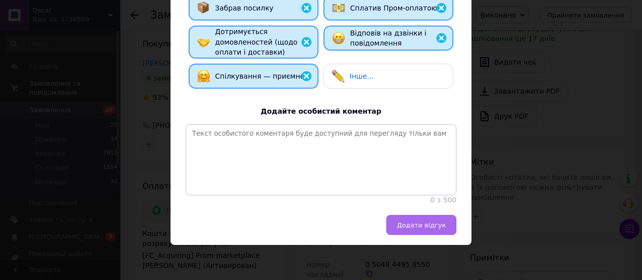
click at [423, 226] on span "Додати відгук" at bounding box center [421, 226] width 49 height 8
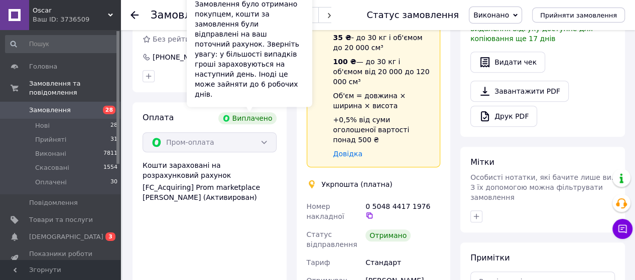
scroll to position [301, 0]
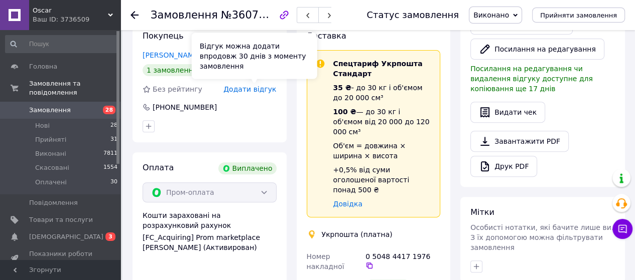
click at [246, 92] on span "Додати відгук" at bounding box center [249, 89] width 53 height 8
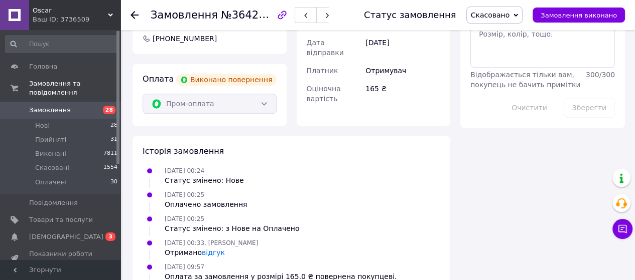
scroll to position [560, 0]
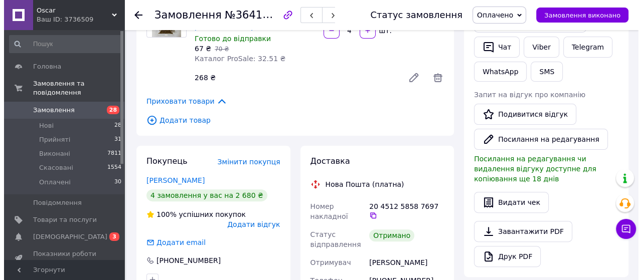
scroll to position [251, 0]
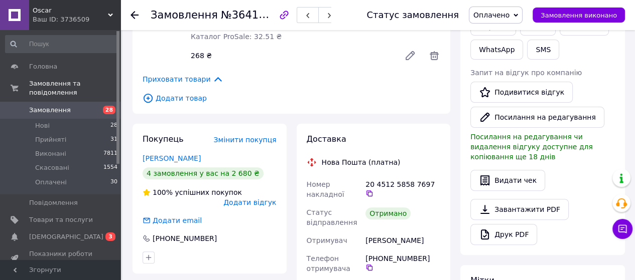
click at [253, 199] on span "Додати відгук" at bounding box center [249, 203] width 53 height 8
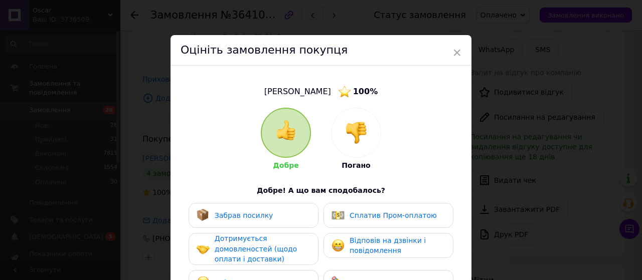
click at [270, 274] on div "Спілкування — приємне" at bounding box center [254, 282] width 130 height 25
click at [277, 250] on span "Дотримується домовленостей (щодо оплати і доставки)" at bounding box center [256, 249] width 82 height 29
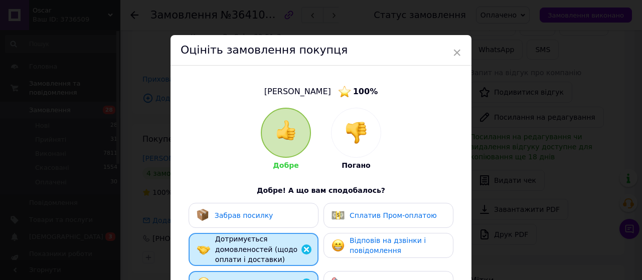
click at [278, 218] on div "Забрав посилку" at bounding box center [254, 215] width 114 height 13
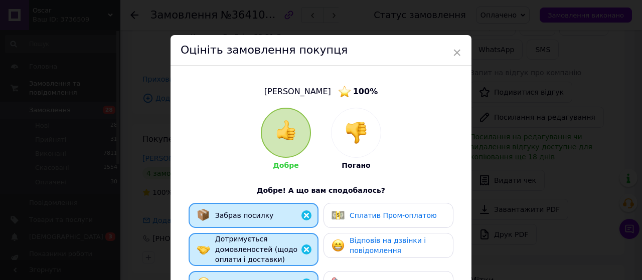
click at [364, 217] on span "Сплатив Пром-оплатою" at bounding box center [393, 216] width 87 height 8
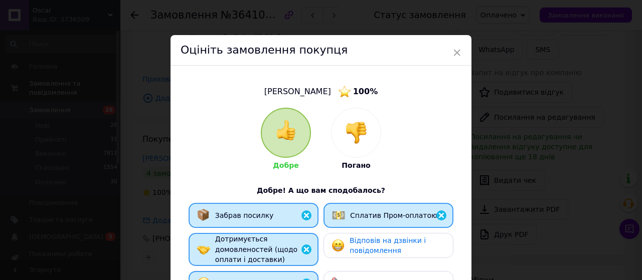
click at [370, 248] on span "Відповів на дзвінки і повідомлення" at bounding box center [388, 246] width 76 height 19
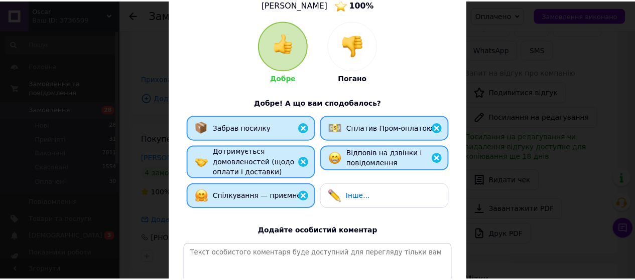
scroll to position [217, 0]
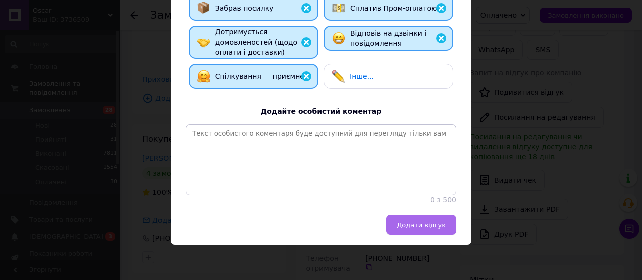
click at [419, 230] on button "Додати відгук" at bounding box center [421, 225] width 70 height 20
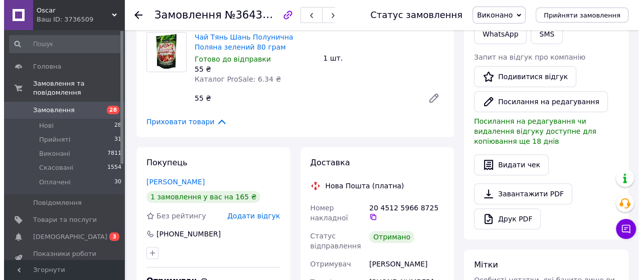
scroll to position [70, 0]
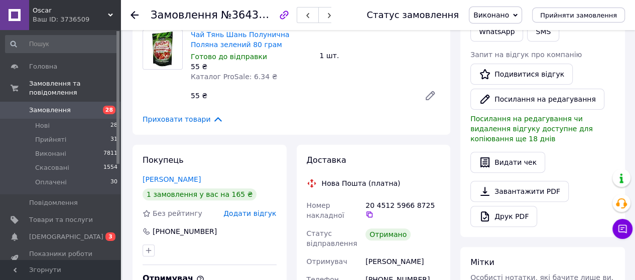
click at [247, 215] on span "Додати відгук" at bounding box center [249, 214] width 53 height 8
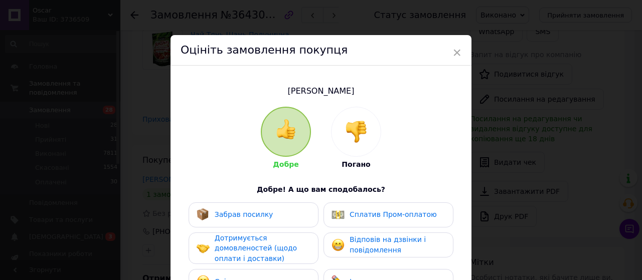
click at [279, 278] on span "Спілкування — приємне" at bounding box center [259, 282] width 89 height 8
click at [282, 251] on span "Дотримується домовленостей (щодо оплати і доставки)" at bounding box center [256, 248] width 82 height 29
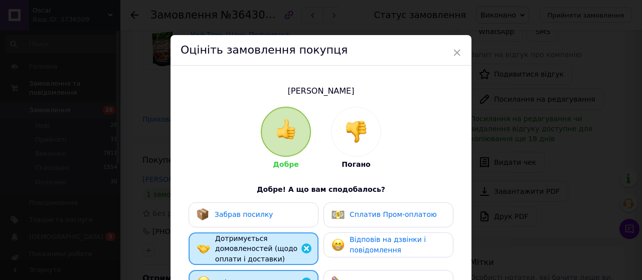
click at [289, 222] on div "Забрав посилку" at bounding box center [254, 215] width 130 height 25
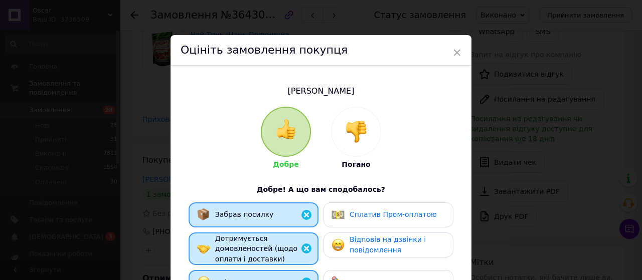
click at [377, 214] on span "Сплатив Пром-оплатою" at bounding box center [393, 215] width 87 height 8
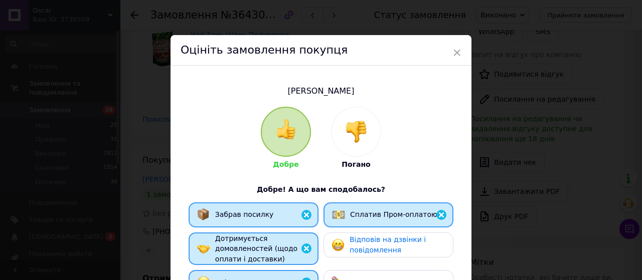
click at [375, 241] on span "Відповів на дзвінки і повідомлення" at bounding box center [388, 245] width 76 height 19
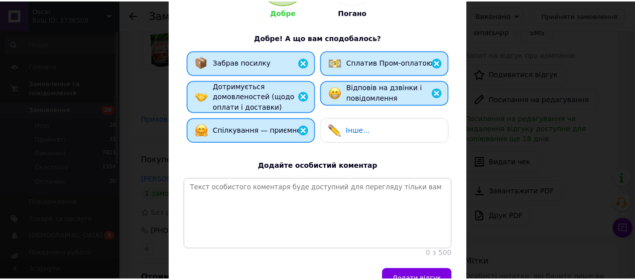
scroll to position [216, 0]
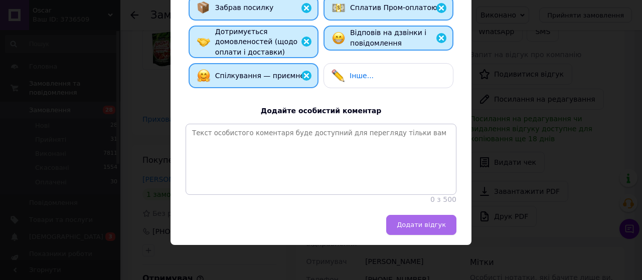
click at [417, 222] on span "Додати відгук" at bounding box center [421, 225] width 49 height 8
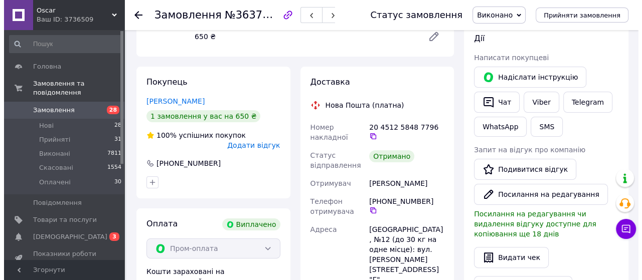
scroll to position [22, 0]
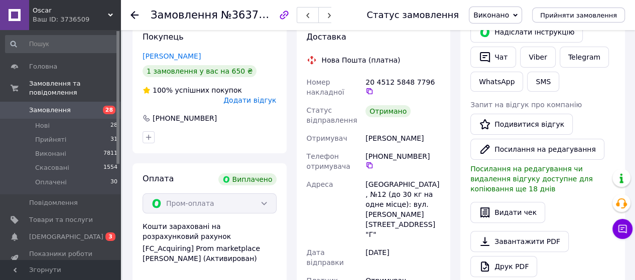
click at [238, 96] on span "Додати відгук" at bounding box center [249, 100] width 53 height 8
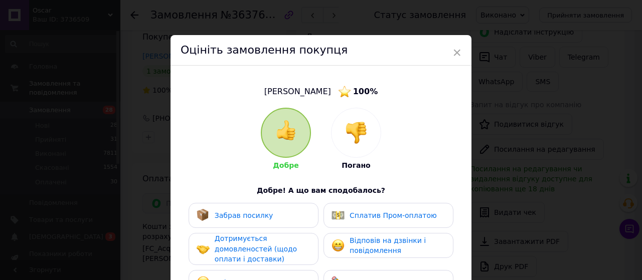
click at [287, 276] on div "Спілкування — приємне" at bounding box center [250, 282] width 107 height 13
click at [293, 245] on div "Дотримується домовленостей (щодо оплати і доставки)" at bounding box center [262, 249] width 95 height 31
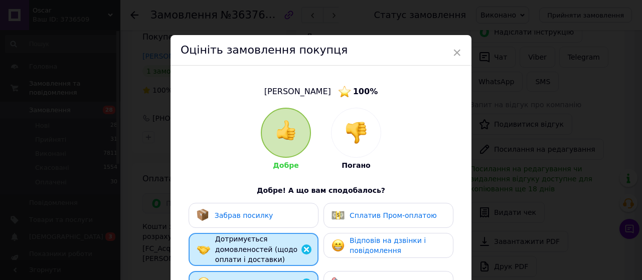
click at [306, 218] on div "Забрав посилку" at bounding box center [254, 215] width 114 height 13
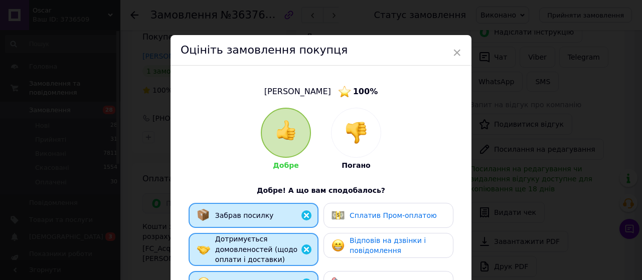
click at [376, 219] on span "Сплатив Пром-оплатою" at bounding box center [393, 216] width 87 height 8
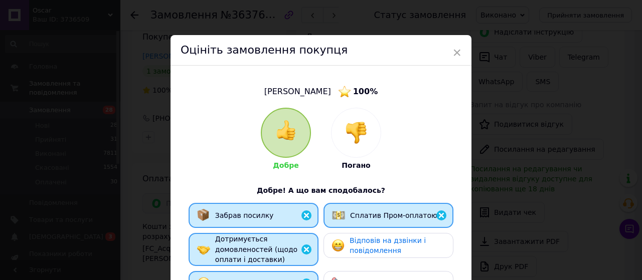
click at [377, 254] on span "Відповів на дзвінки і повідомлення" at bounding box center [388, 246] width 76 height 19
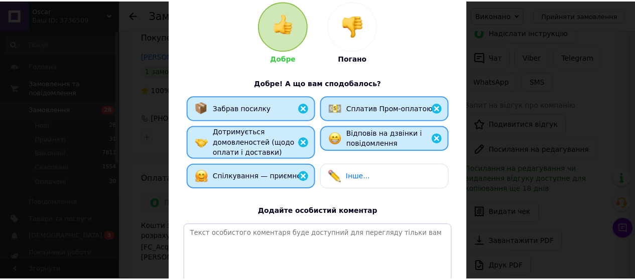
scroll to position [217, 0]
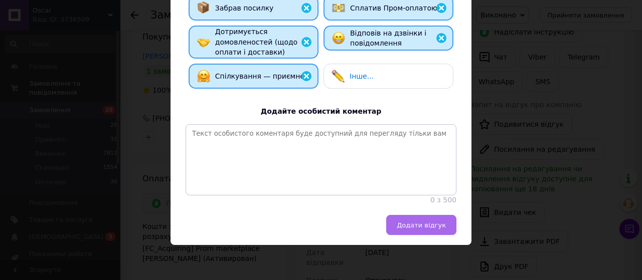
click at [418, 229] on span "Додати відгук" at bounding box center [421, 226] width 49 height 8
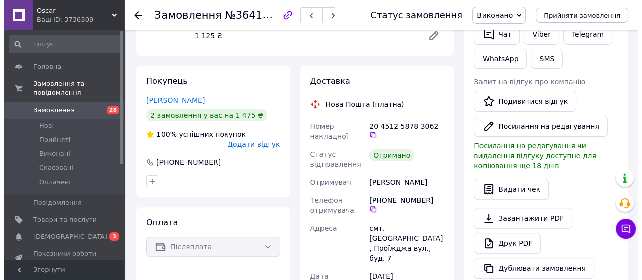
scroll to position [201, 0]
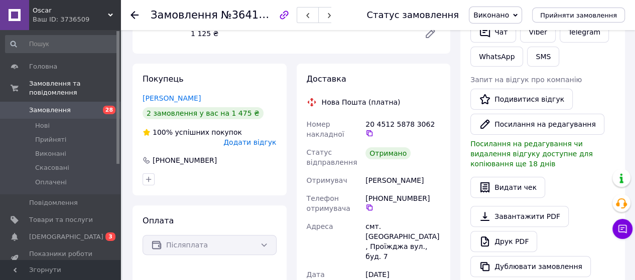
click at [263, 138] on span "Додати відгук" at bounding box center [249, 142] width 53 height 8
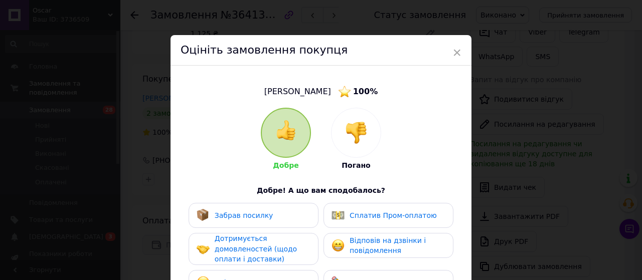
click at [284, 276] on div "Спілкування — приємне" at bounding box center [250, 282] width 107 height 13
click at [295, 249] on div "Дотримується домовленостей (щодо оплати і доставки)" at bounding box center [262, 249] width 95 height 31
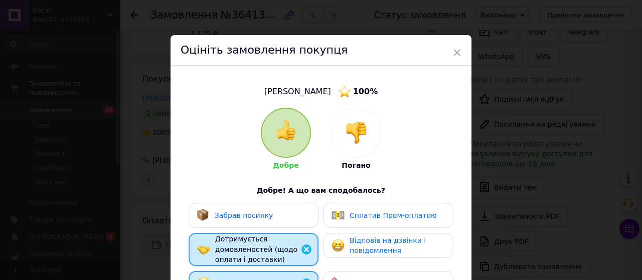
click at [298, 218] on div "Забрав посилку" at bounding box center [254, 215] width 114 height 13
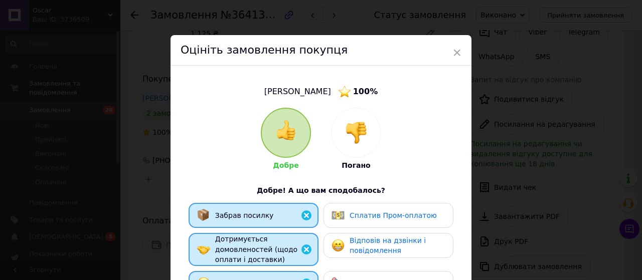
click at [369, 223] on div "Сплатив Пром-оплатою" at bounding box center [389, 215] width 130 height 25
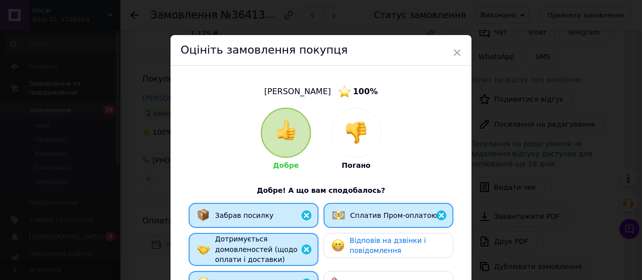
click at [369, 255] on div "Відповів на дзвінки і повідомлення" at bounding box center [397, 246] width 95 height 21
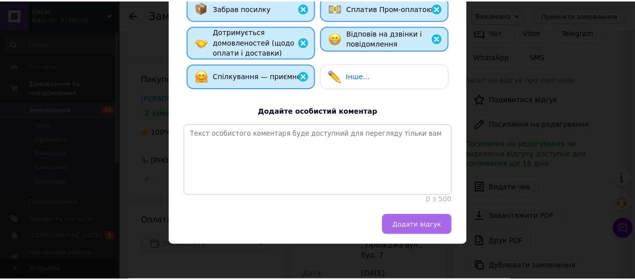
scroll to position [217, 0]
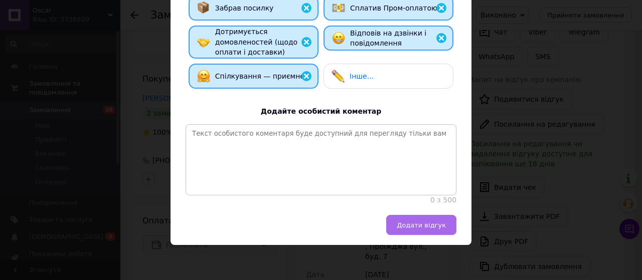
click at [407, 230] on button "Додати відгук" at bounding box center [421, 225] width 70 height 20
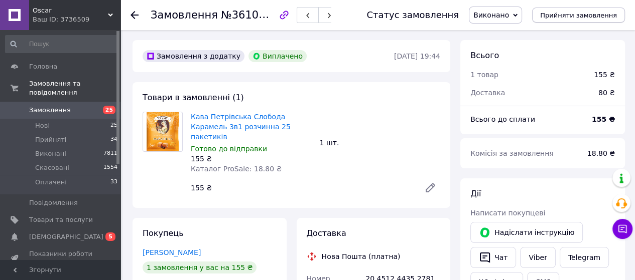
scroll to position [22, 0]
click at [132, 14] on use at bounding box center [134, 15] width 8 height 8
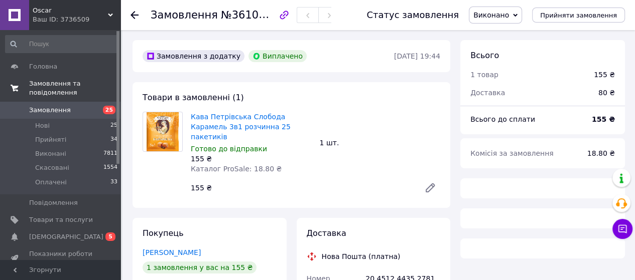
click at [54, 82] on span "Замовлення та повідомлення" at bounding box center [74, 88] width 91 height 18
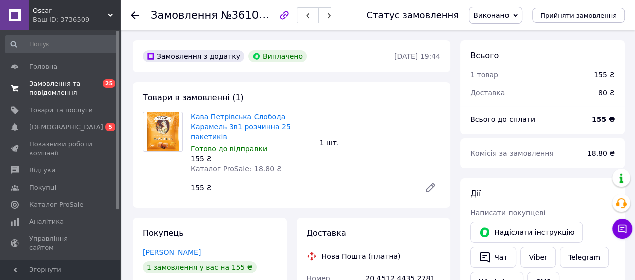
scroll to position [22, 0]
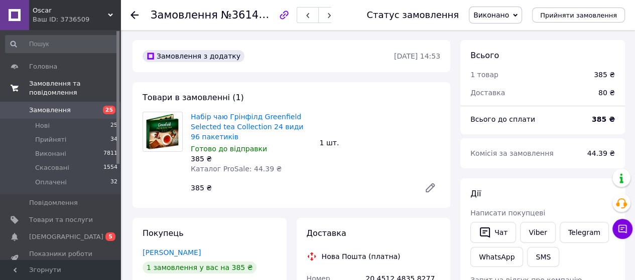
click at [57, 81] on span "Замовлення та повідомлення" at bounding box center [74, 88] width 91 height 18
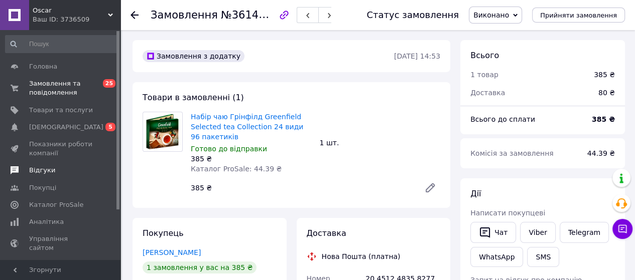
click at [58, 176] on link "Відгуки" at bounding box center [61, 170] width 123 height 17
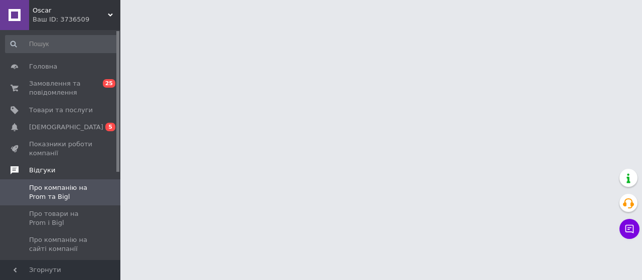
click at [48, 170] on span "Відгуки" at bounding box center [42, 170] width 26 height 9
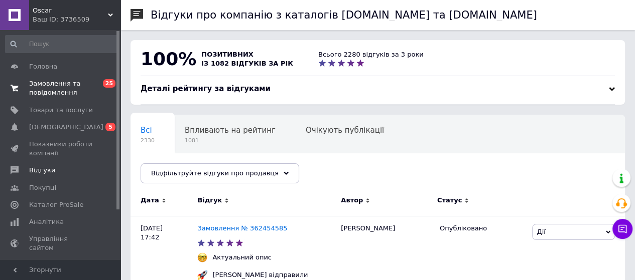
click at [49, 88] on span "Замовлення та повідомлення" at bounding box center [61, 88] width 64 height 18
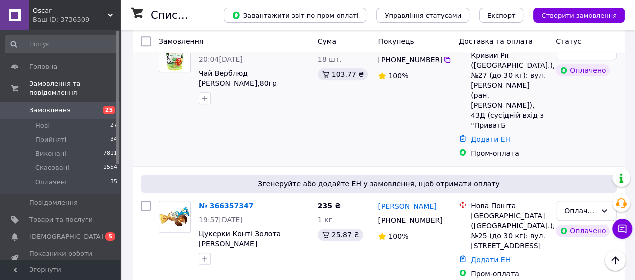
scroll to position [552, 0]
